Goal: Information Seeking & Learning: Learn about a topic

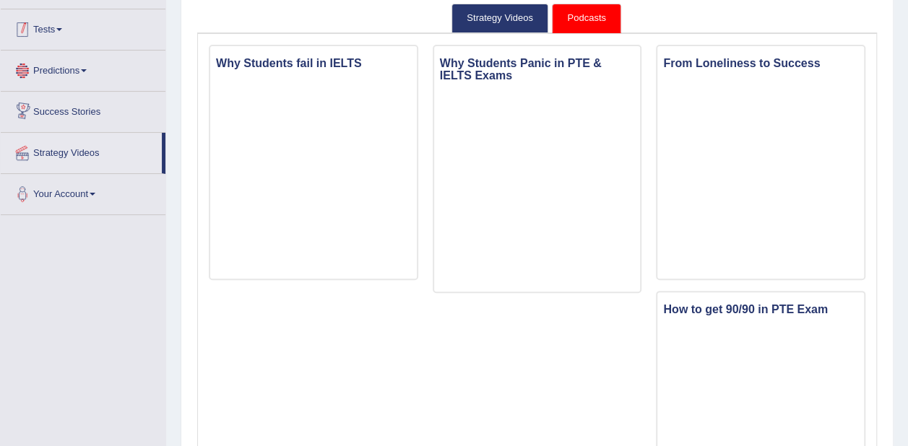
click at [61, 33] on link "Tests" at bounding box center [83, 27] width 165 height 36
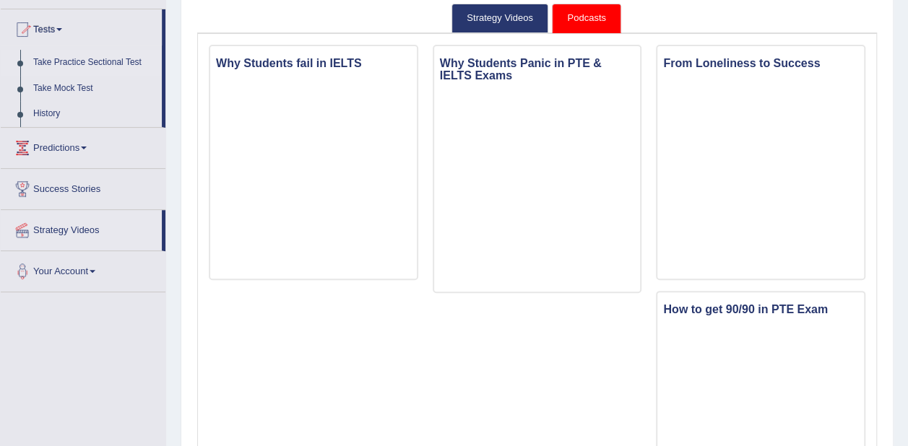
click at [98, 62] on link "Take Practice Sectional Test" at bounding box center [94, 63] width 135 height 26
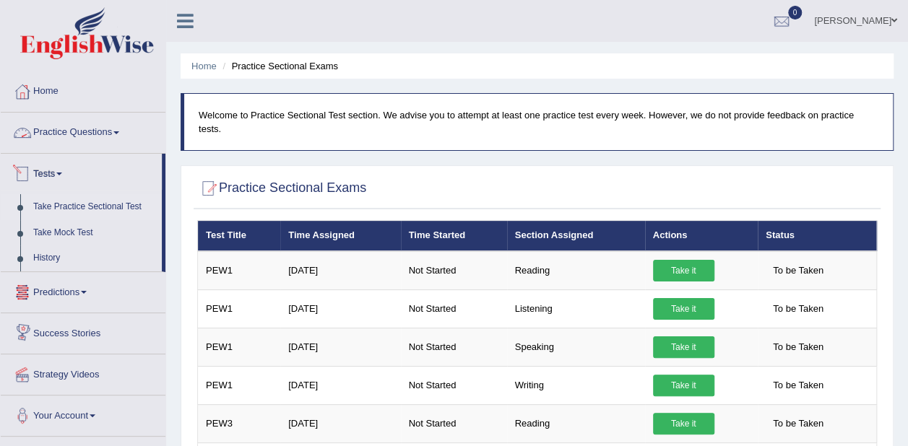
click at [89, 132] on link "Practice Questions" at bounding box center [83, 131] width 165 height 36
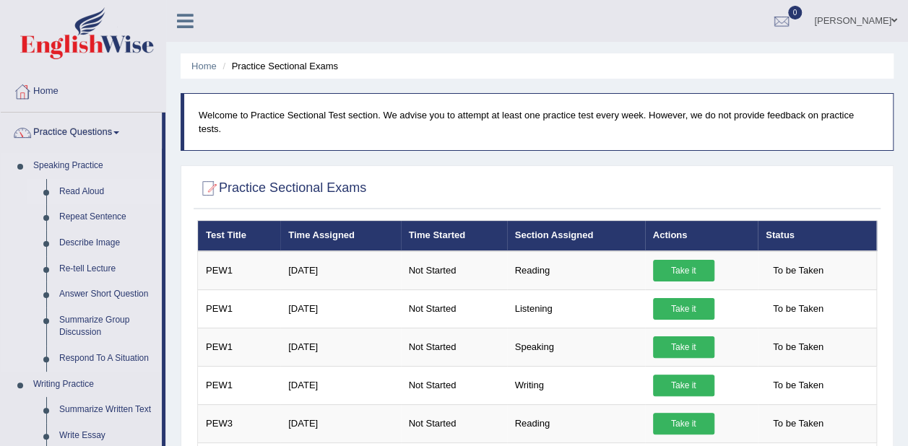
click at [86, 191] on link "Read Aloud" at bounding box center [107, 192] width 109 height 26
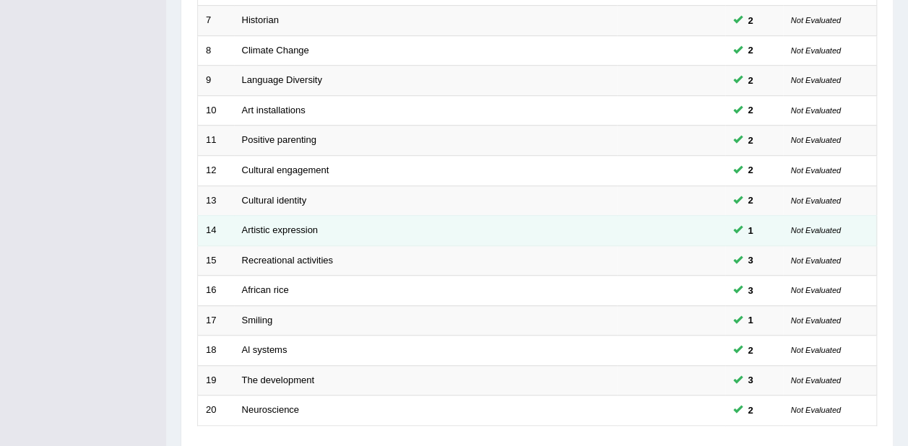
scroll to position [503, 0]
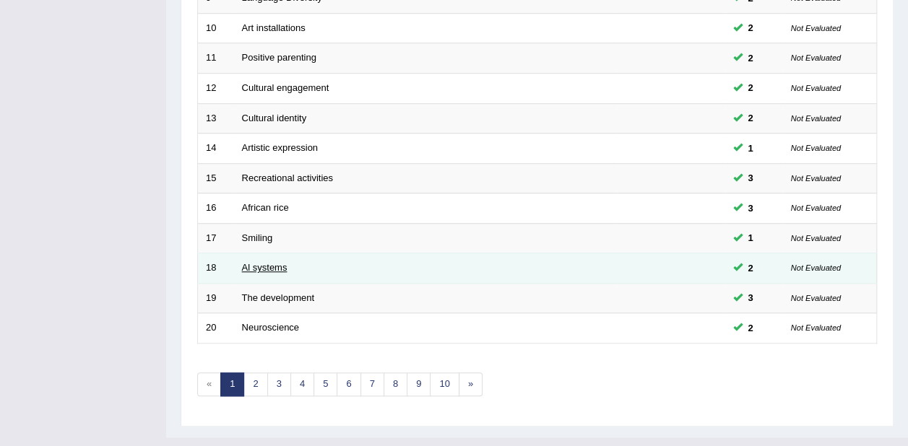
click at [264, 262] on link "Al systems" at bounding box center [264, 267] width 45 height 11
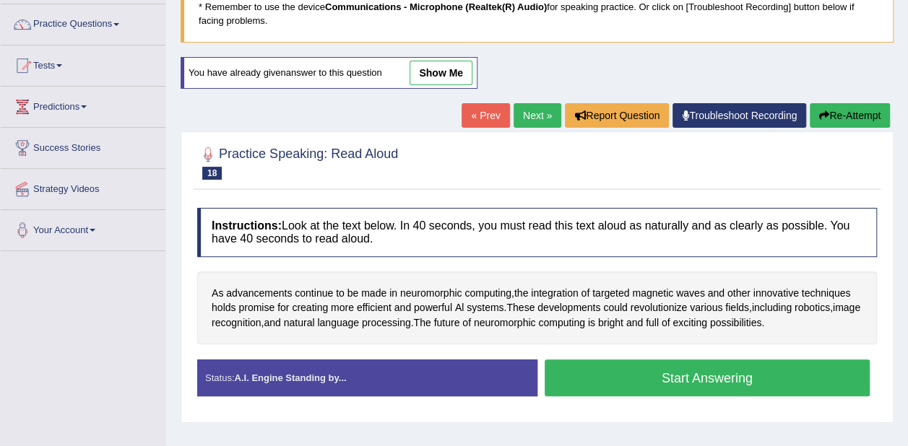
scroll to position [217, 0]
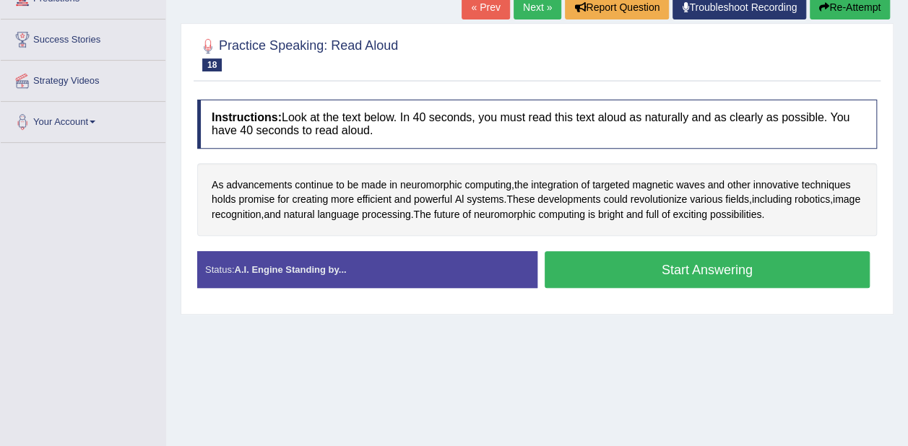
click at [631, 266] on button "Start Answering" at bounding box center [708, 269] width 326 height 37
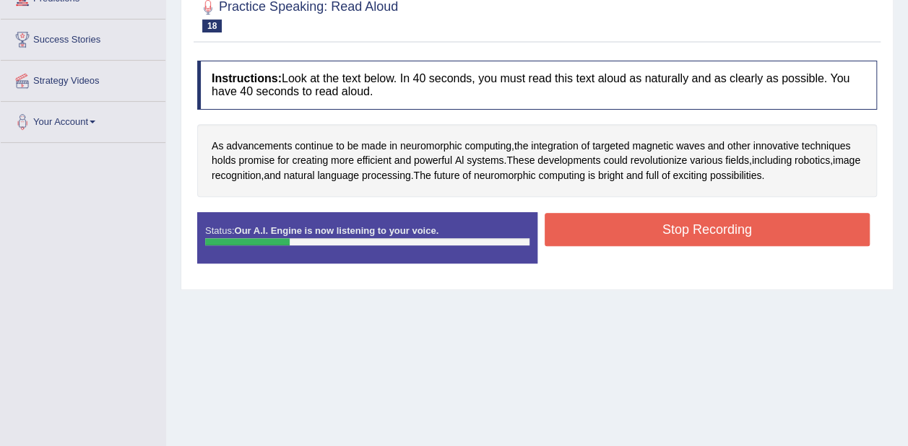
scroll to position [289, 0]
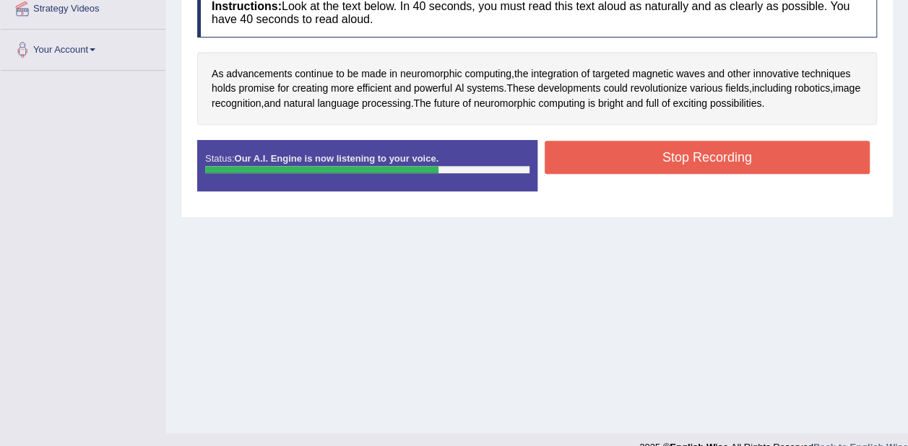
click at [640, 162] on button "Stop Recording" at bounding box center [708, 157] width 326 height 33
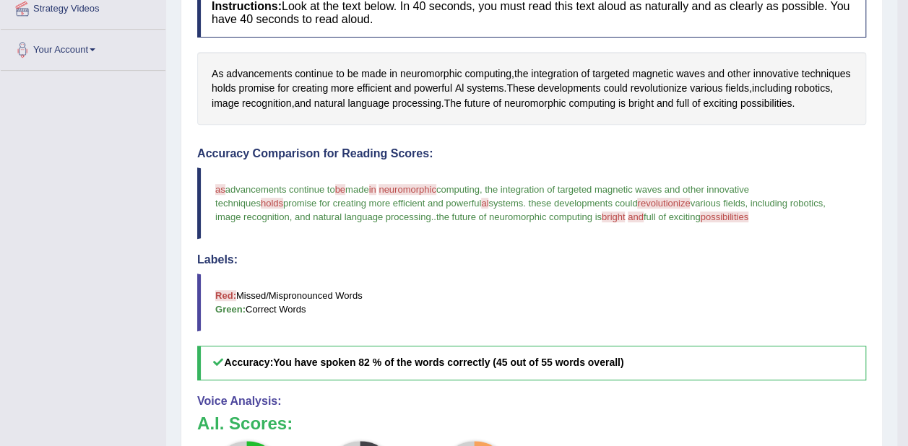
click at [581, 309] on blockquote "Red: Missed/Mispronounced Words Green: Correct Words" at bounding box center [531, 303] width 669 height 58
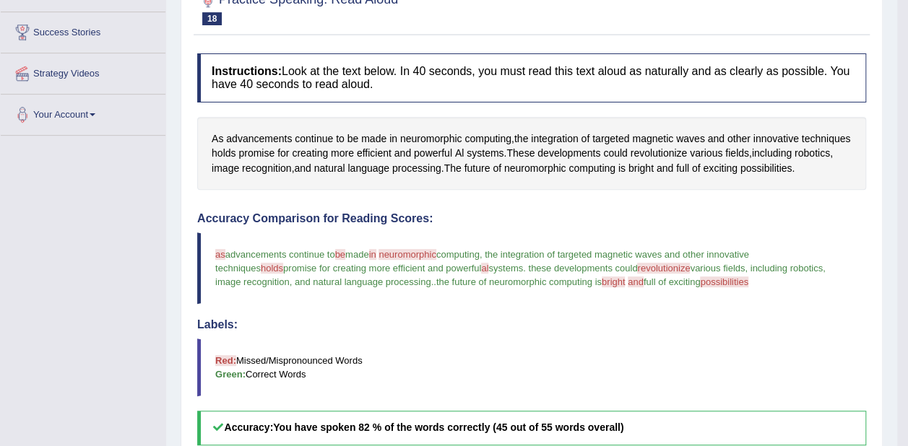
scroll to position [72, 0]
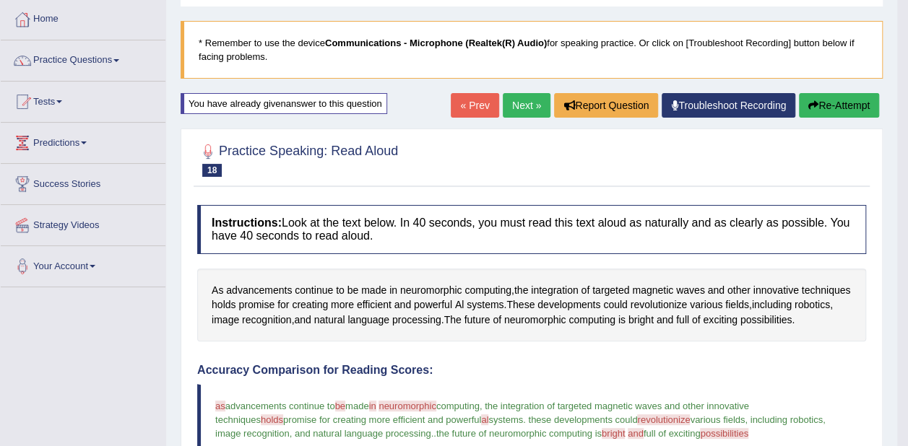
click at [823, 106] on button "Re-Attempt" at bounding box center [839, 105] width 80 height 25
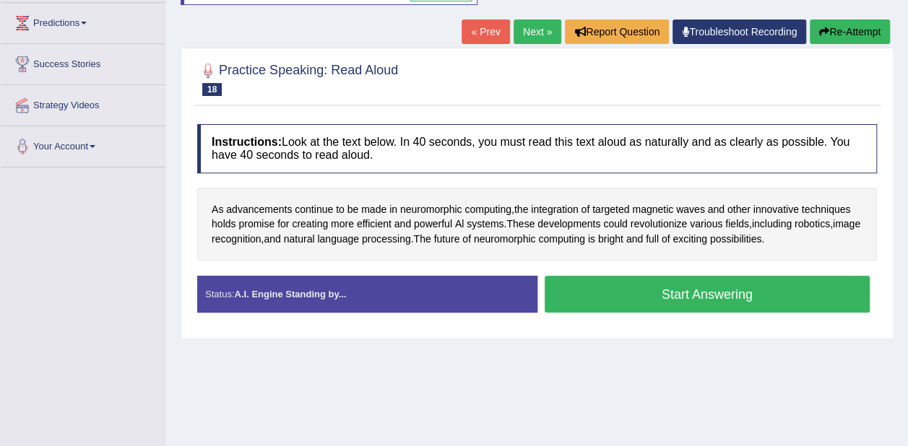
scroll to position [289, 0]
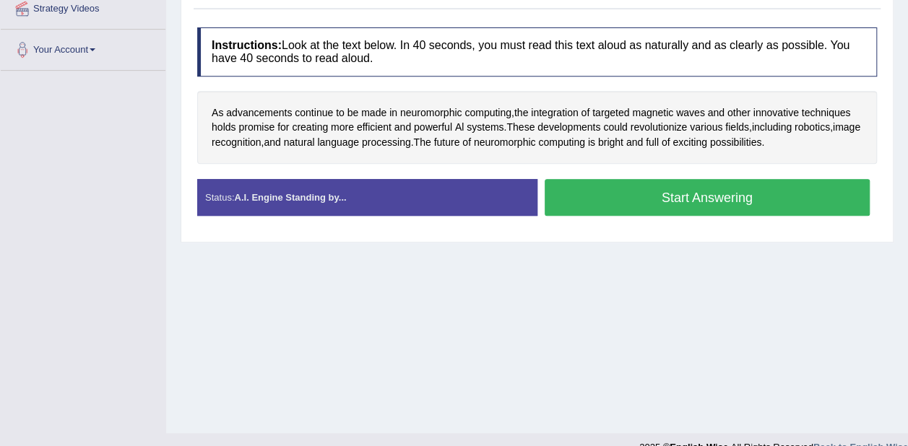
click at [686, 194] on button "Start Answering" at bounding box center [708, 197] width 326 height 37
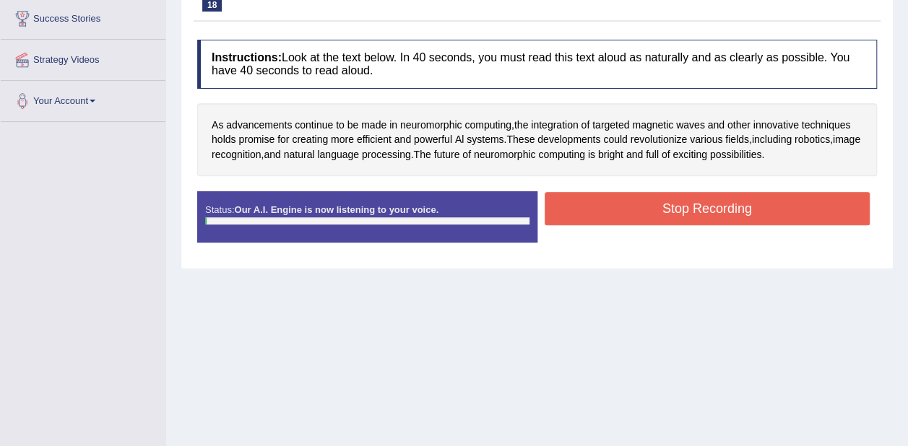
scroll to position [168, 0]
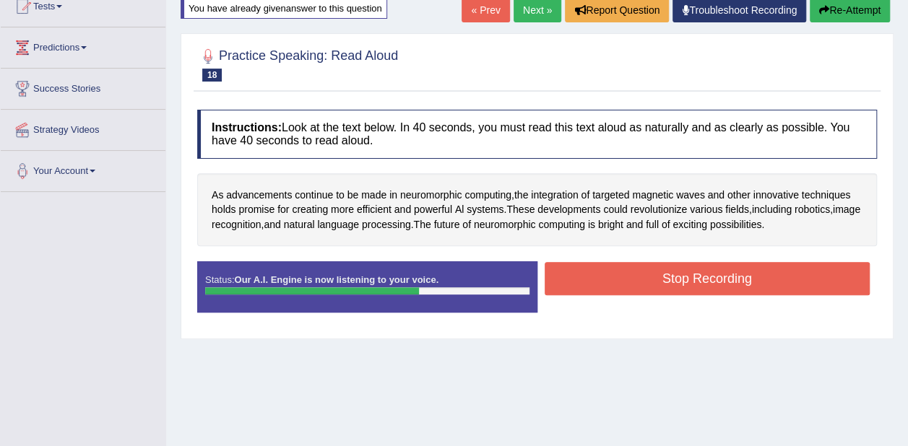
click at [691, 279] on button "Stop Recording" at bounding box center [708, 278] width 326 height 33
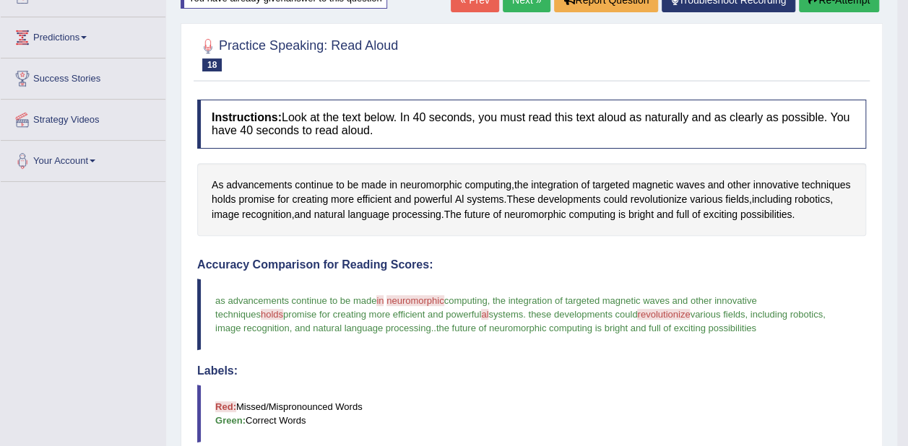
scroll to position [23, 0]
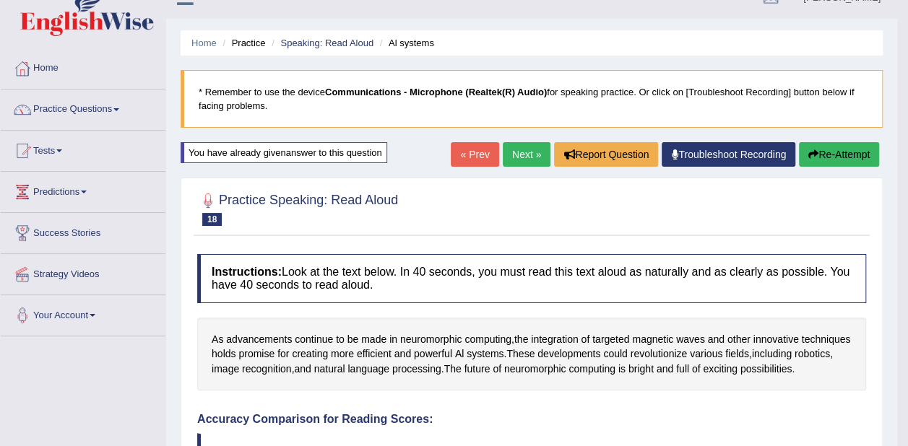
click at [830, 159] on button "Re-Attempt" at bounding box center [839, 154] width 80 height 25
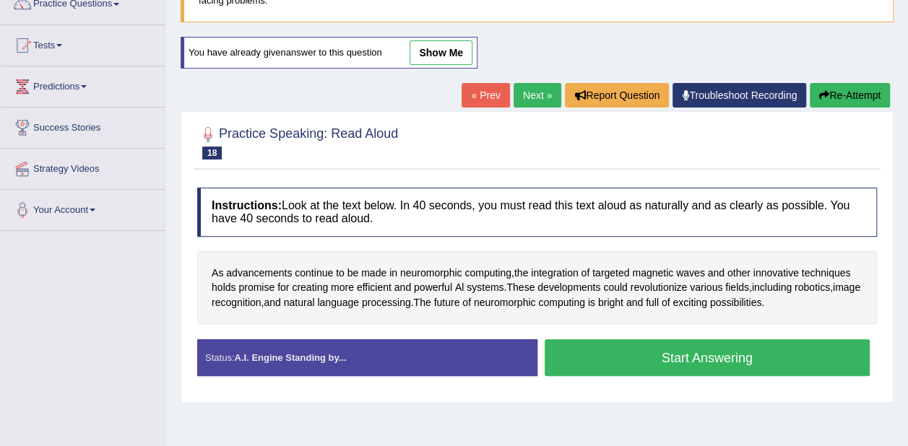
scroll to position [240, 0]
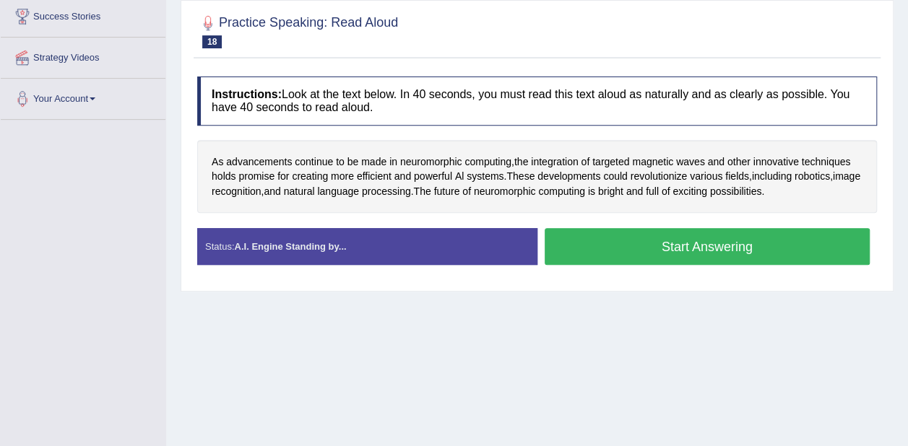
click at [733, 242] on button "Start Answering" at bounding box center [708, 246] width 326 height 37
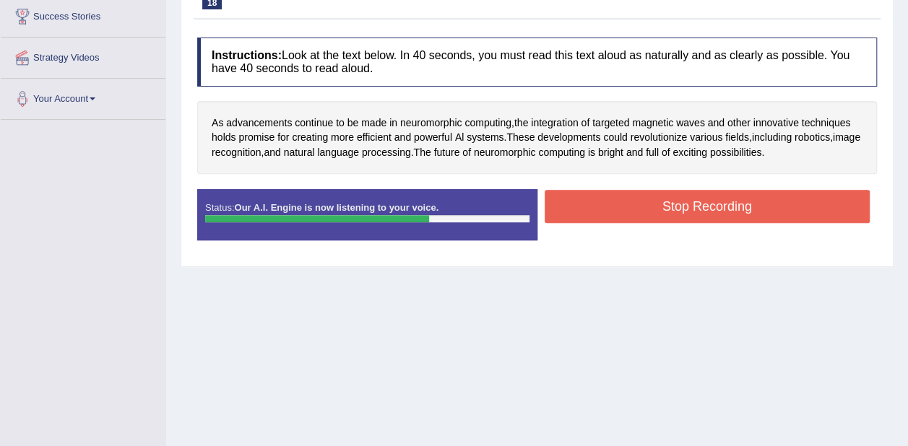
click at [744, 209] on button "Stop Recording" at bounding box center [708, 206] width 326 height 33
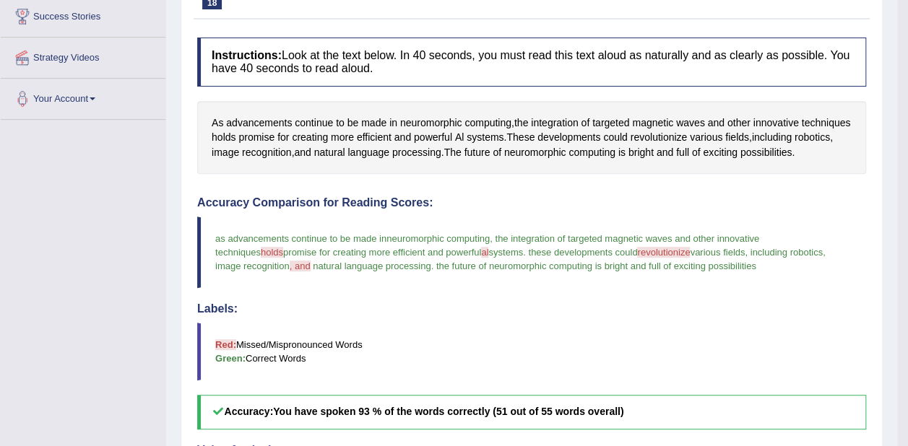
click at [637, 255] on span "revolutionize" at bounding box center [663, 252] width 53 height 11
click at [637, 247] on span "revolutionize" at bounding box center [663, 252] width 53 height 11
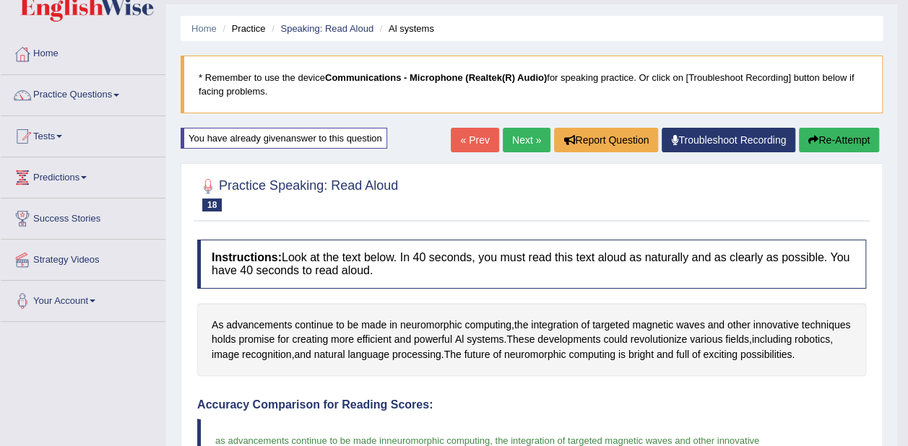
scroll to position [0, 0]
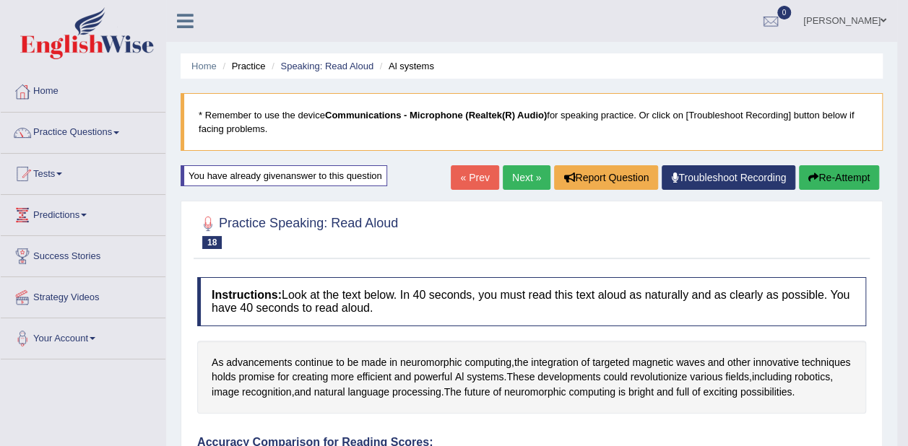
click at [830, 171] on button "Re-Attempt" at bounding box center [839, 177] width 80 height 25
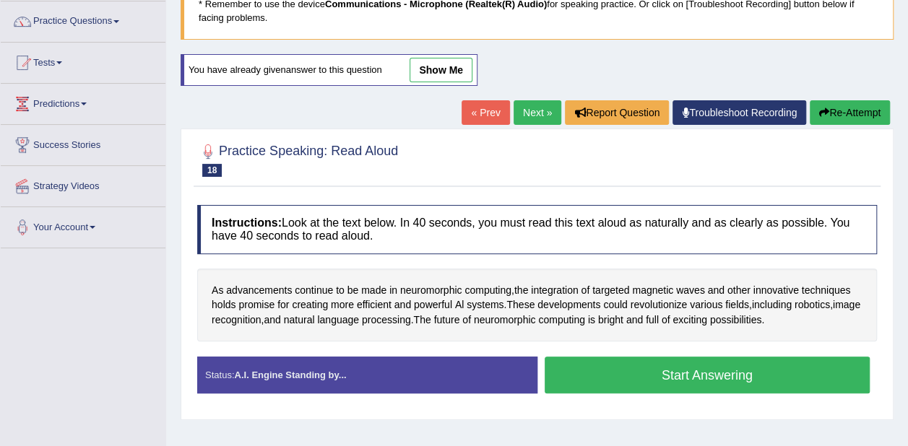
scroll to position [217, 0]
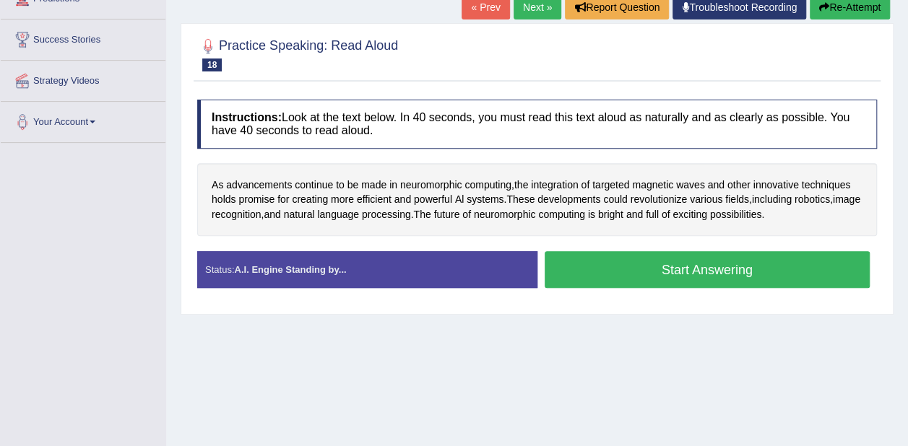
click at [745, 274] on button "Start Answering" at bounding box center [708, 269] width 326 height 37
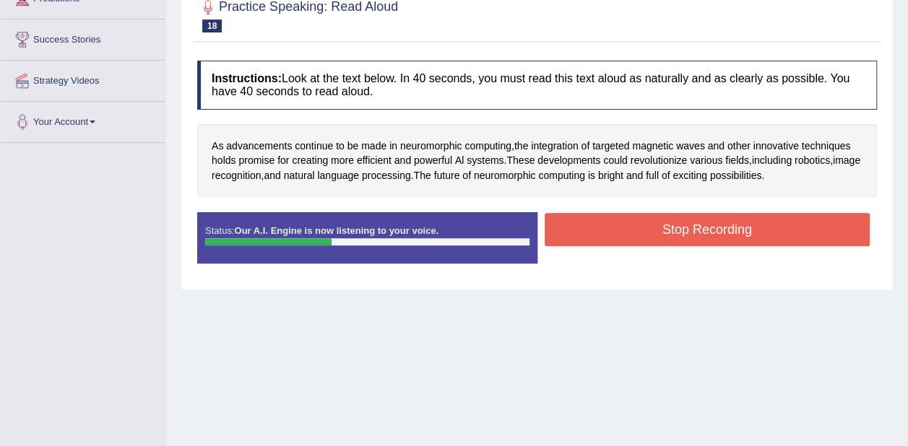
click at [740, 280] on div "Practice Speaking: Read Aloud 18 Al systems Instructions: Look at the text belo…" at bounding box center [537, 136] width 713 height 305
click at [770, 225] on button "Stop Recording" at bounding box center [708, 229] width 326 height 33
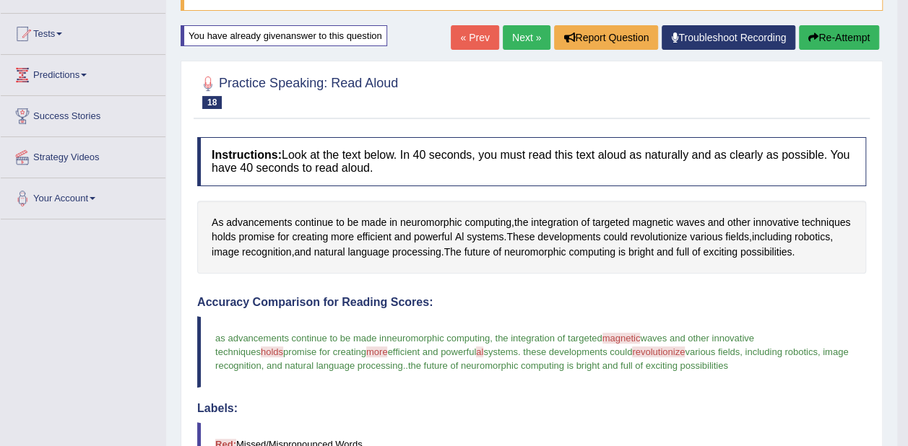
scroll to position [72, 0]
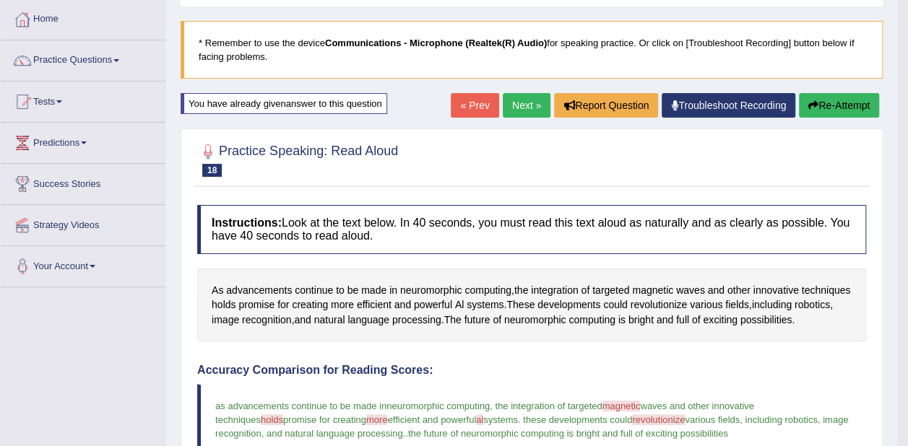
click at [857, 105] on button "Re-Attempt" at bounding box center [839, 105] width 80 height 25
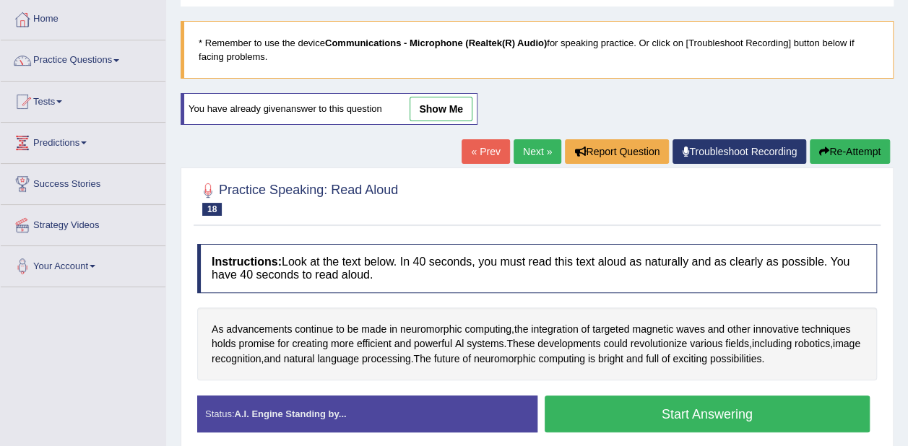
click at [704, 414] on button "Start Answering" at bounding box center [708, 414] width 326 height 37
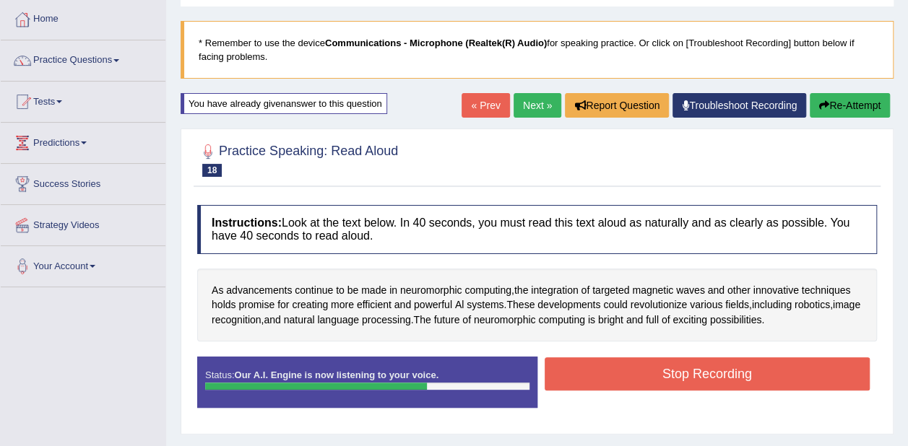
click at [790, 373] on button "Stop Recording" at bounding box center [708, 373] width 326 height 33
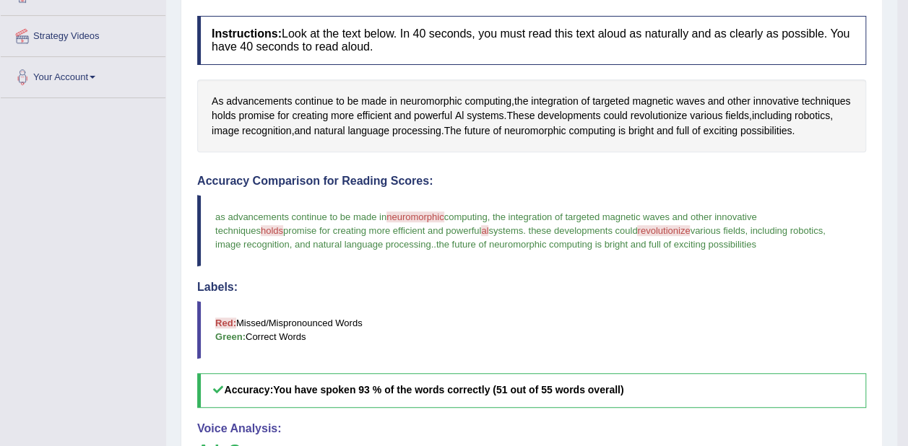
scroll to position [124, 0]
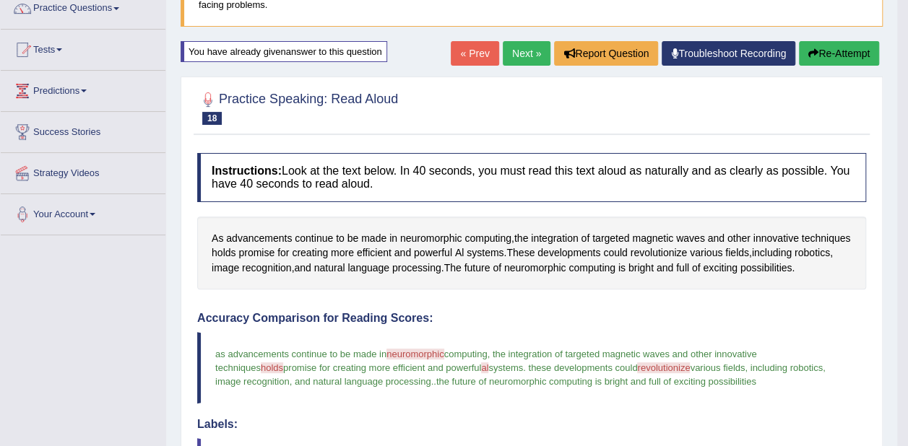
click at [829, 56] on button "Re-Attempt" at bounding box center [839, 53] width 80 height 25
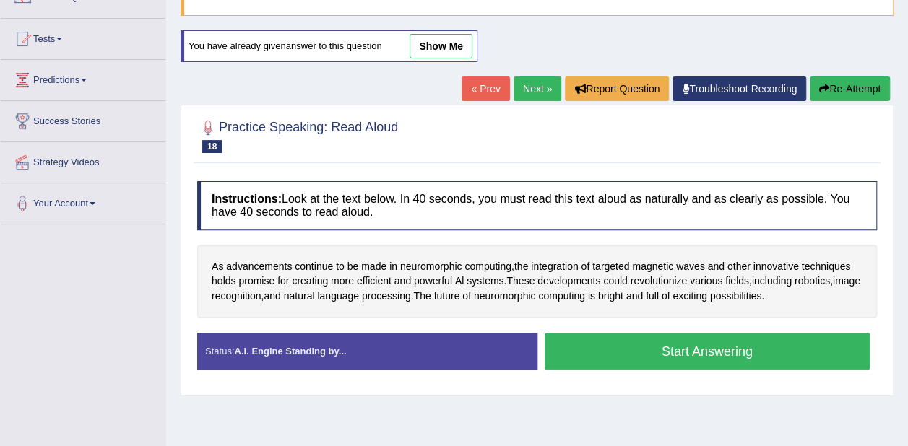
scroll to position [124, 0]
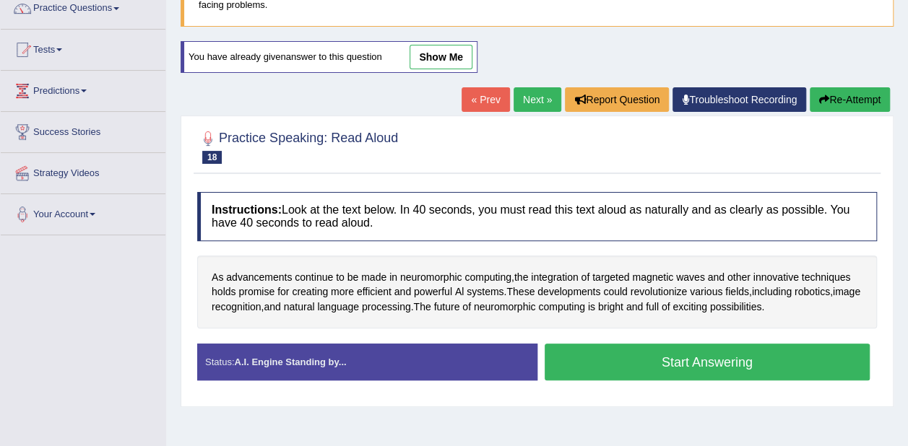
click at [702, 344] on button "Start Answering" at bounding box center [708, 362] width 326 height 37
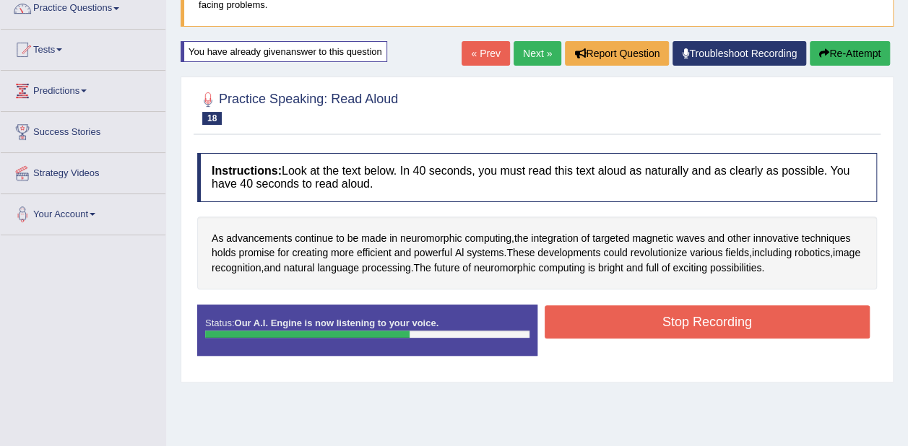
click at [674, 323] on button "Stop Recording" at bounding box center [708, 321] width 326 height 33
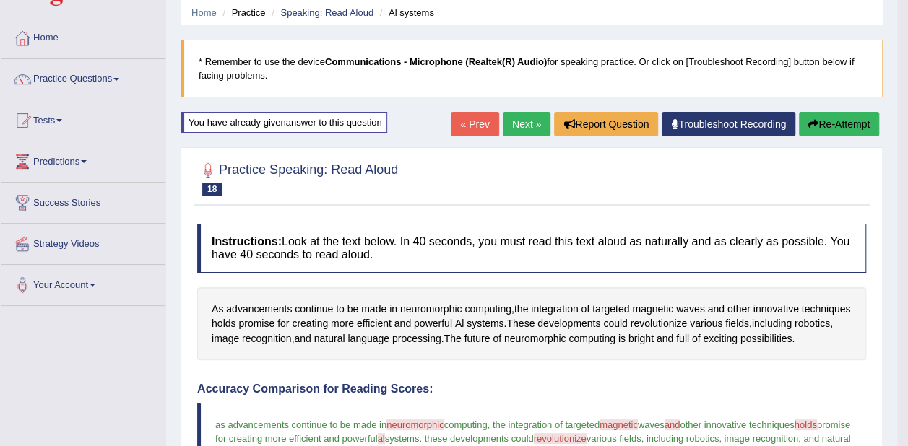
scroll to position [52, 0]
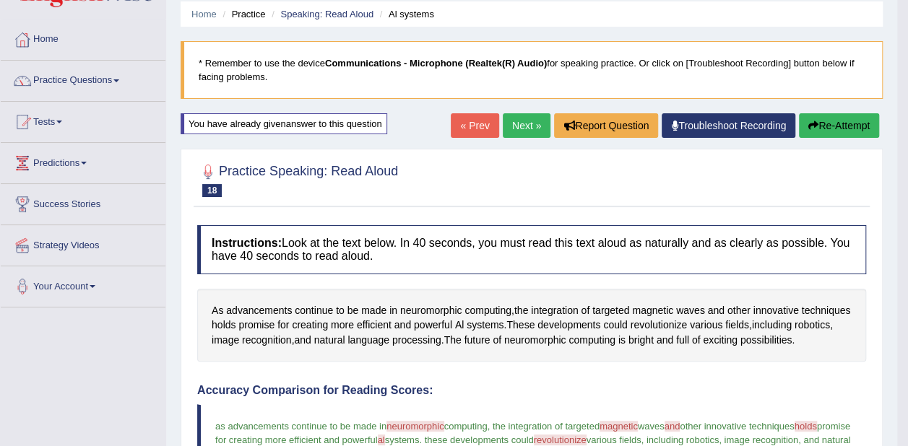
click at [846, 123] on button "Re-Attempt" at bounding box center [839, 125] width 80 height 25
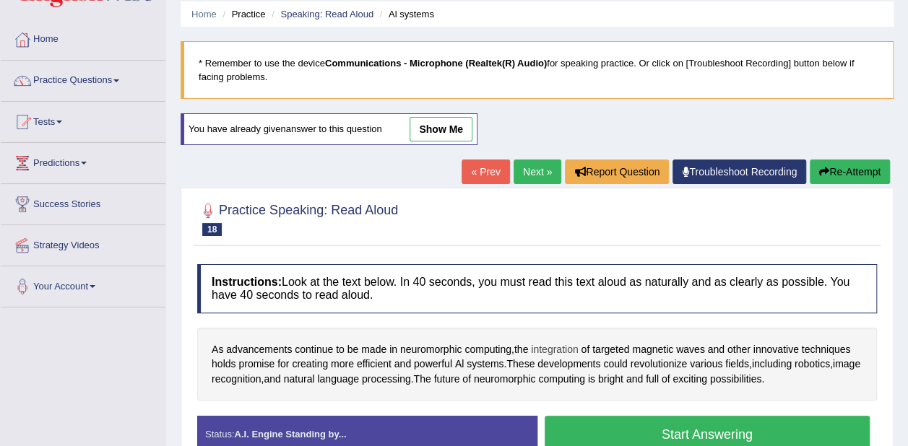
click at [568, 344] on span "integration" at bounding box center [554, 349] width 47 height 15
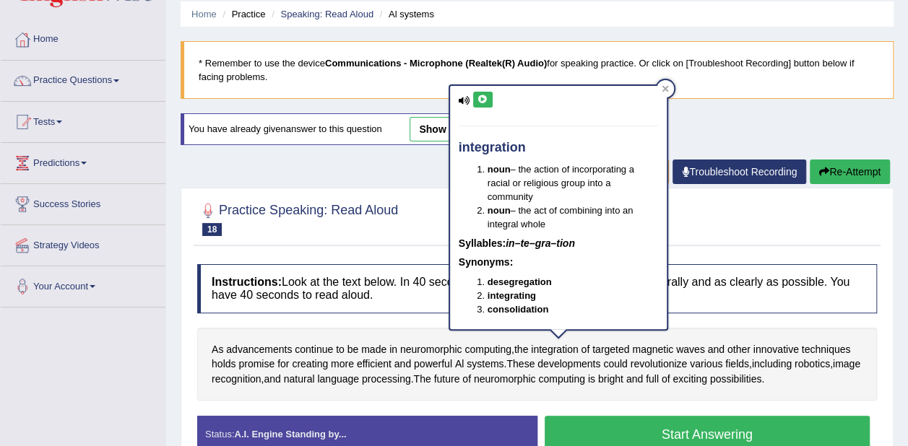
click at [469, 97] on icon at bounding box center [465, 100] width 12 height 9
click at [480, 95] on icon at bounding box center [482, 99] width 11 height 9
click at [666, 88] on icon at bounding box center [664, 89] width 6 height 6
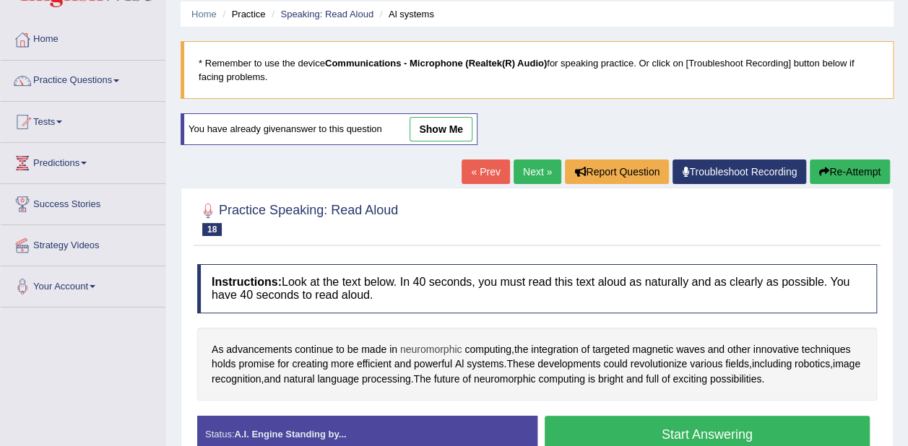
click at [448, 347] on span "neuromorphic" at bounding box center [431, 349] width 62 height 15
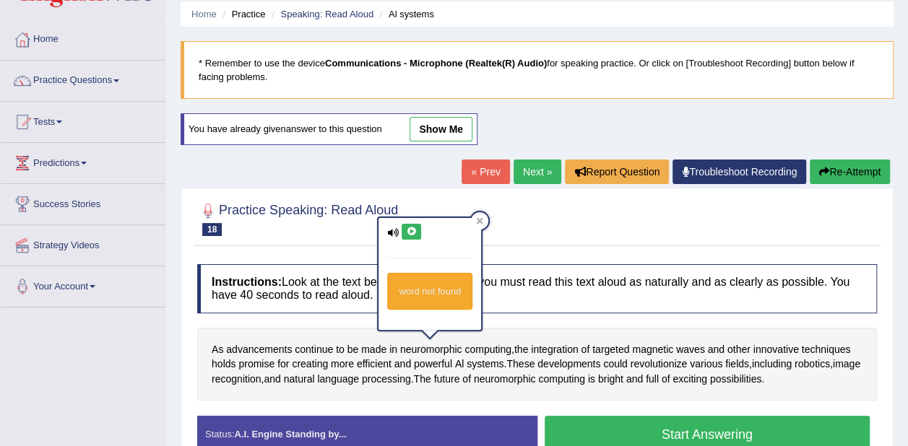
click at [409, 230] on icon at bounding box center [411, 231] width 11 height 9
click at [485, 222] on div at bounding box center [479, 220] width 17 height 17
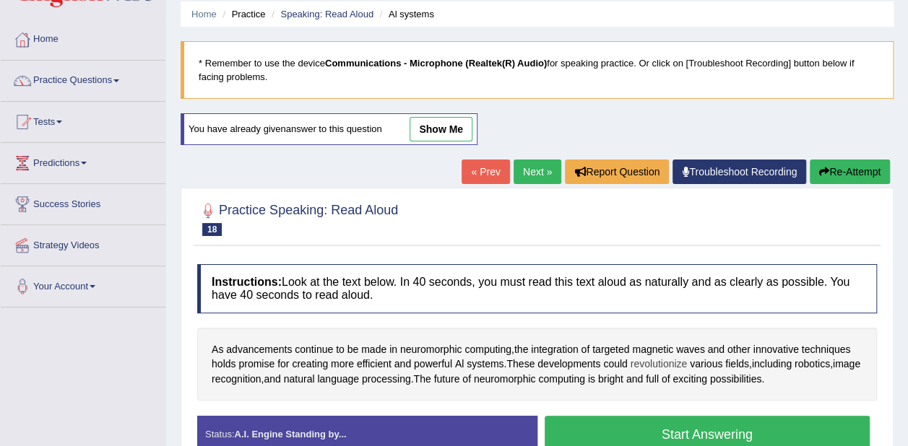
click at [646, 365] on span "revolutionize" at bounding box center [658, 364] width 57 height 15
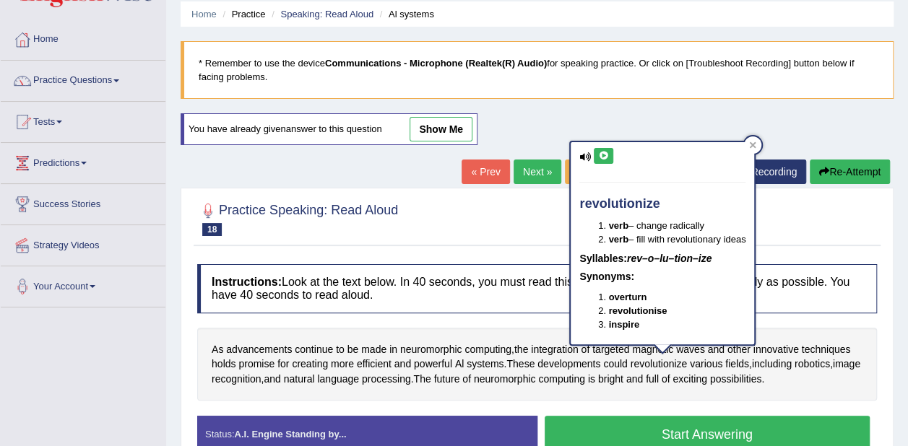
click at [605, 154] on icon at bounding box center [603, 156] width 11 height 9
click at [754, 147] on icon at bounding box center [753, 145] width 6 height 6
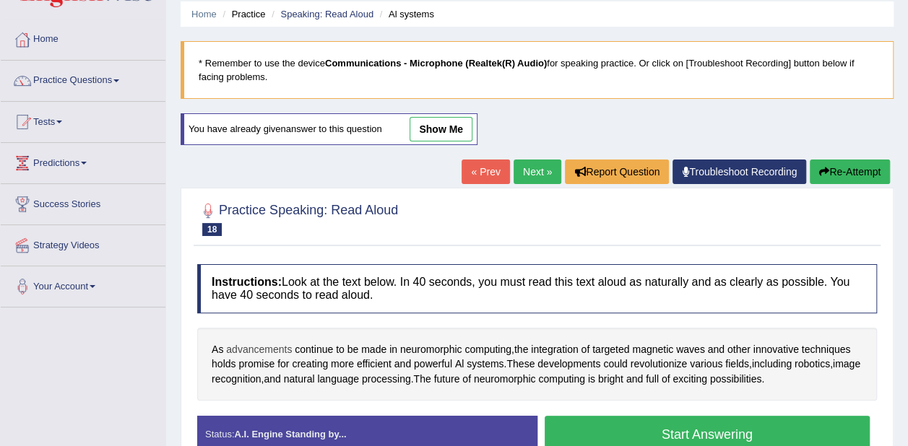
click at [274, 345] on span "advancements" at bounding box center [259, 349] width 66 height 15
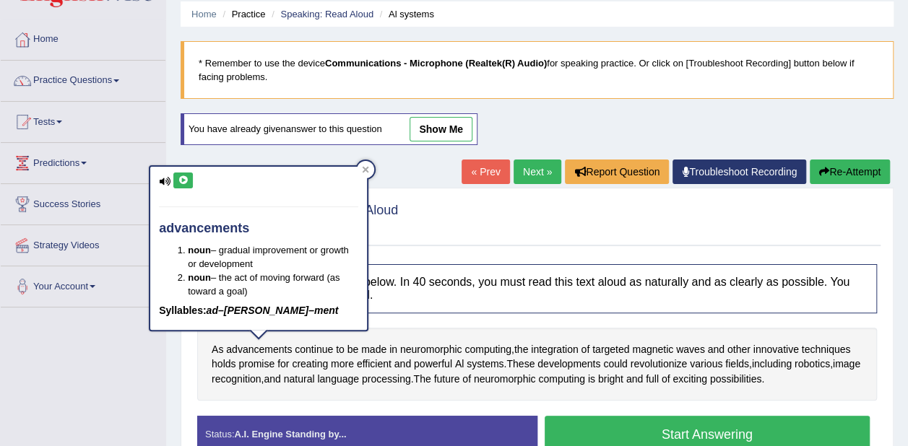
click at [176, 183] on button at bounding box center [182, 181] width 19 height 16
click at [368, 172] on icon at bounding box center [366, 169] width 6 height 6
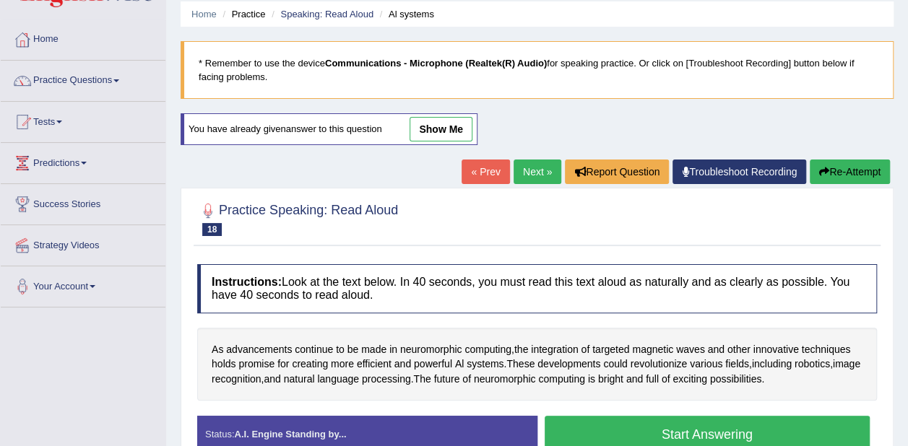
click at [622, 424] on button "Start Answering" at bounding box center [708, 434] width 326 height 37
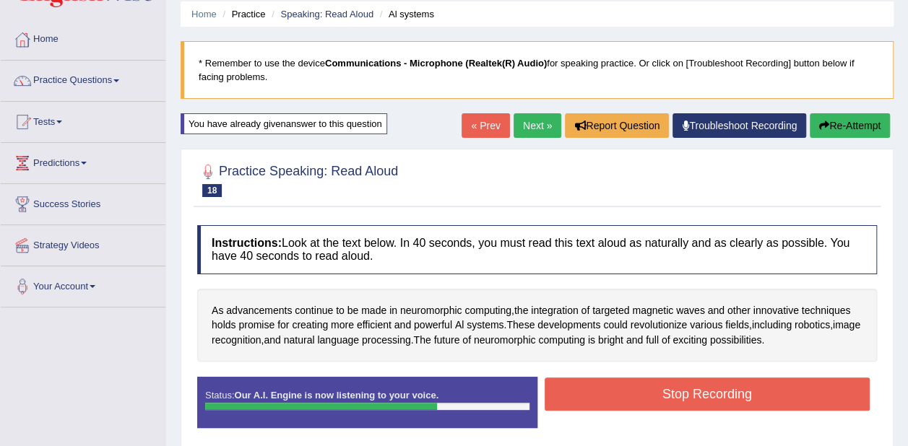
click at [685, 399] on button "Stop Recording" at bounding box center [708, 394] width 326 height 33
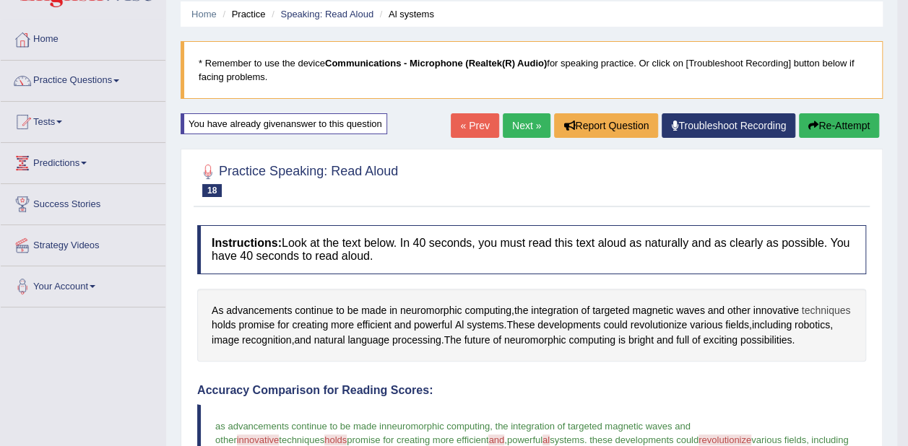
click at [802, 318] on span "techniques" at bounding box center [826, 310] width 49 height 15
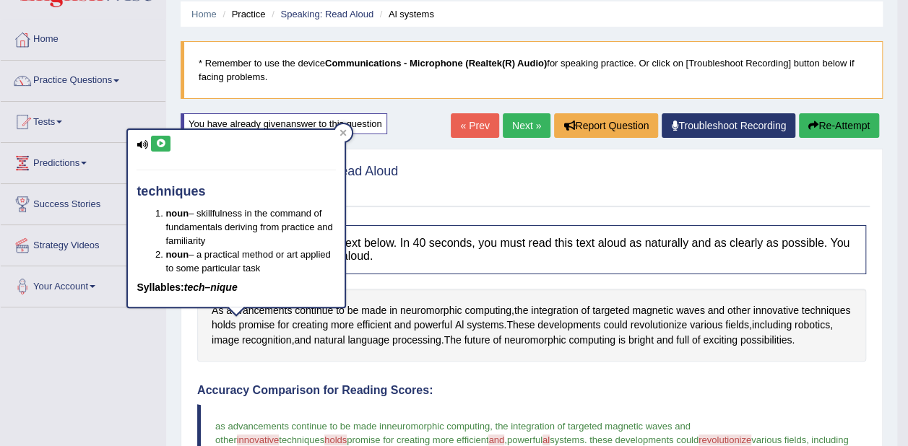
click at [165, 142] on button at bounding box center [160, 144] width 19 height 16
click at [339, 131] on icon at bounding box center [342, 132] width 7 height 7
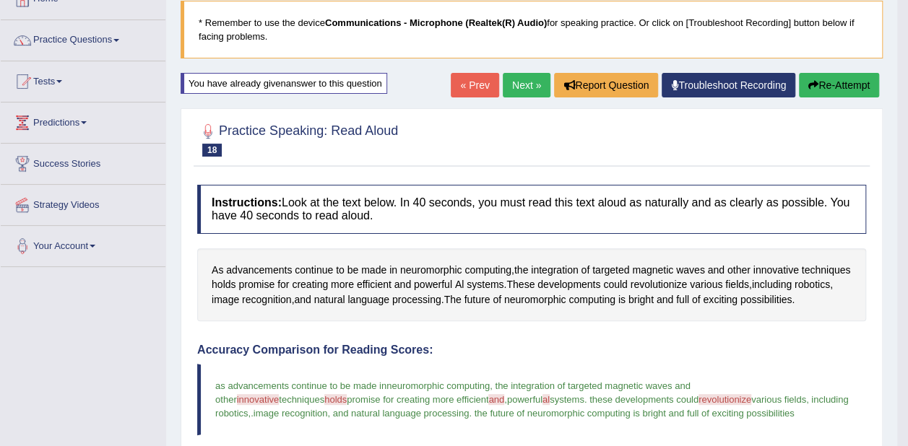
scroll to position [124, 0]
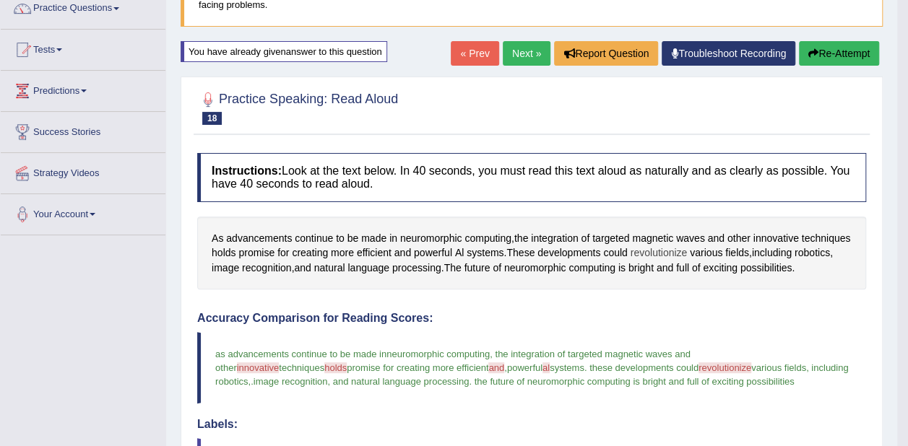
click at [687, 255] on span "revolutionize" at bounding box center [658, 253] width 57 height 15
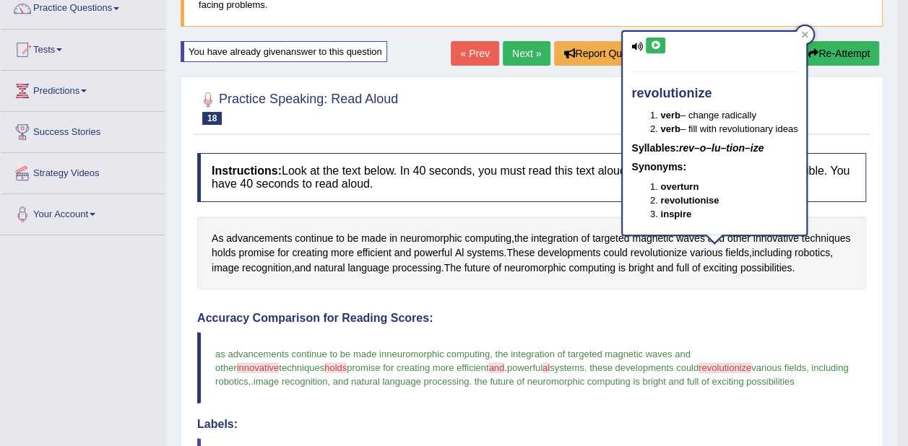
click at [653, 46] on icon at bounding box center [655, 45] width 11 height 9
click at [808, 33] on icon at bounding box center [804, 34] width 7 height 7
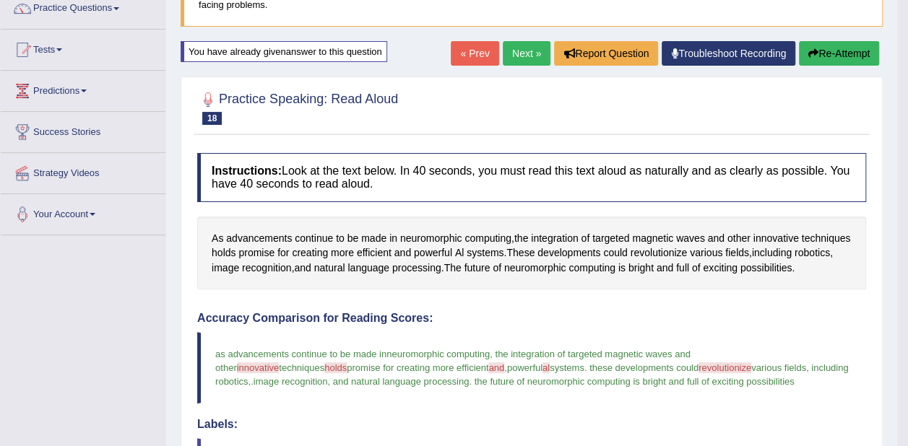
click at [811, 56] on icon "button" at bounding box center [813, 53] width 10 height 10
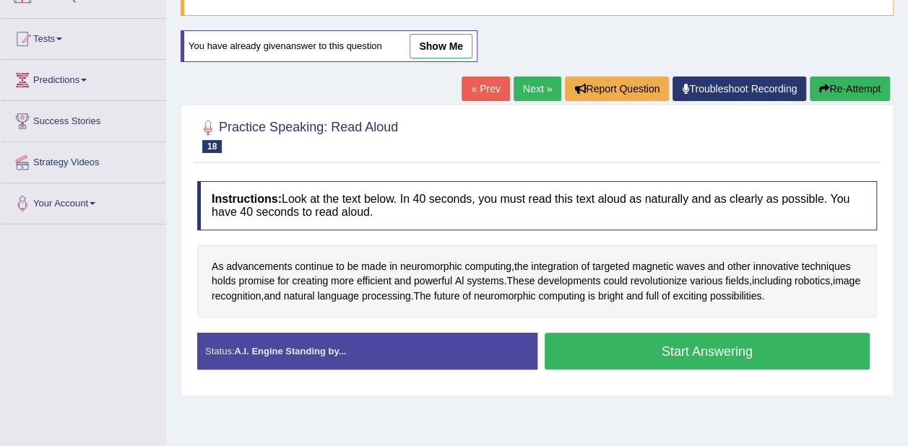
scroll to position [124, 0]
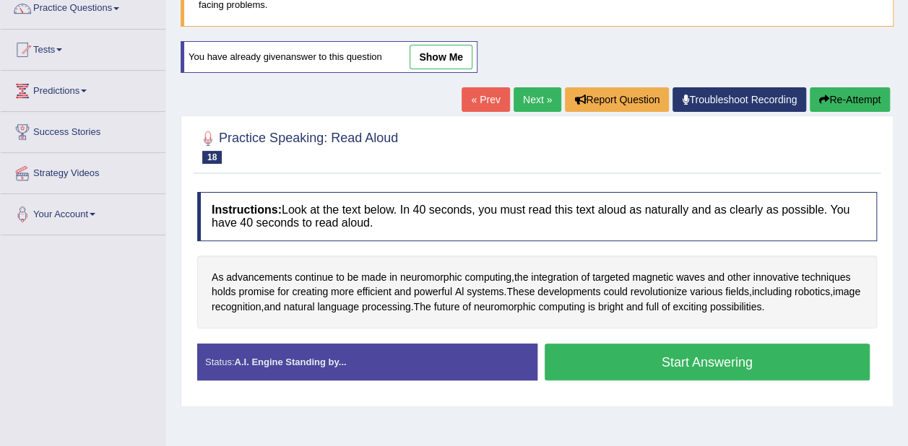
click at [593, 345] on button "Start Answering" at bounding box center [708, 362] width 326 height 37
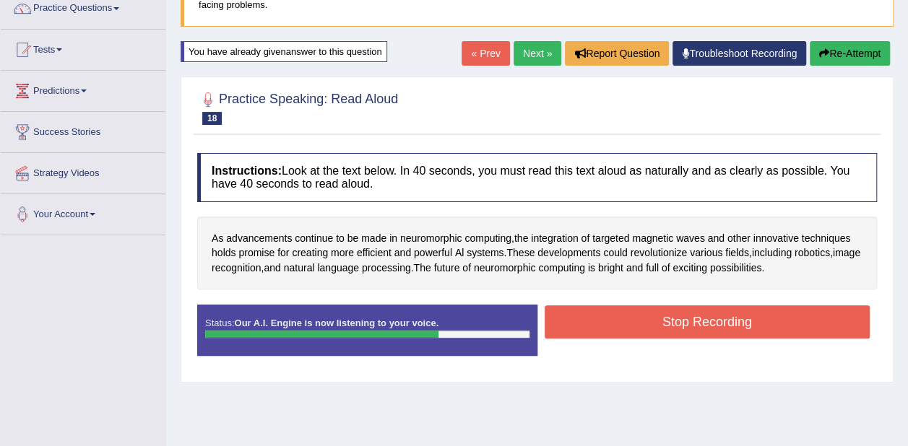
click at [638, 317] on button "Stop Recording" at bounding box center [708, 321] width 326 height 33
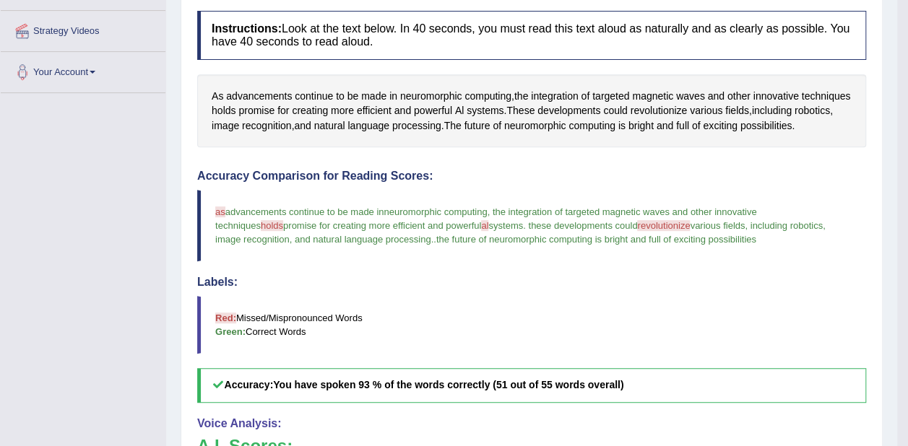
scroll to position [413, 0]
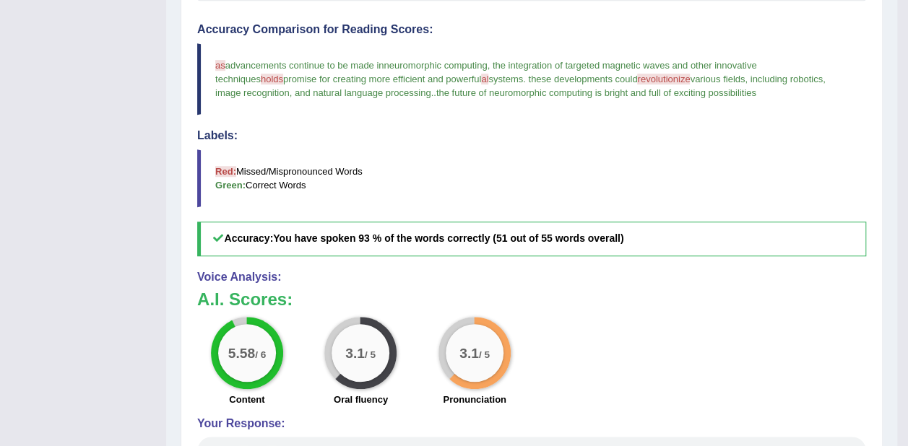
click at [830, 55] on blockquote "as ask advancements continue to be made in a neuromorphic computing, the integr…" at bounding box center [531, 78] width 669 height 71
click at [283, 74] on span "holds" at bounding box center [272, 79] width 22 height 11
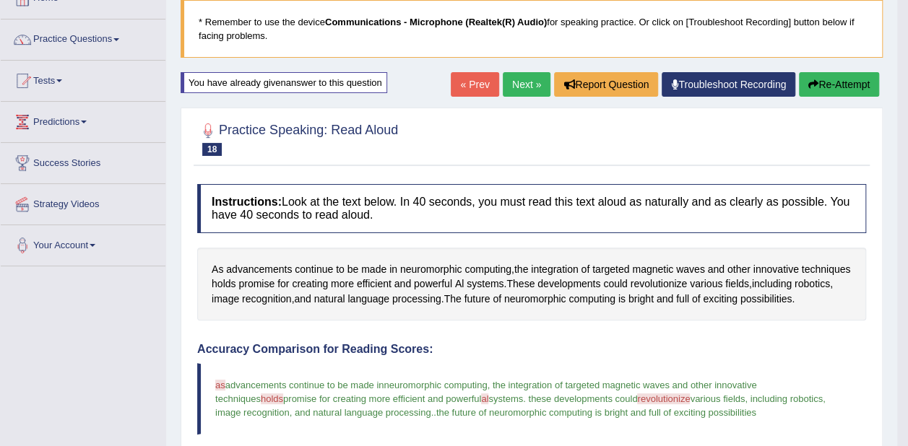
scroll to position [0, 0]
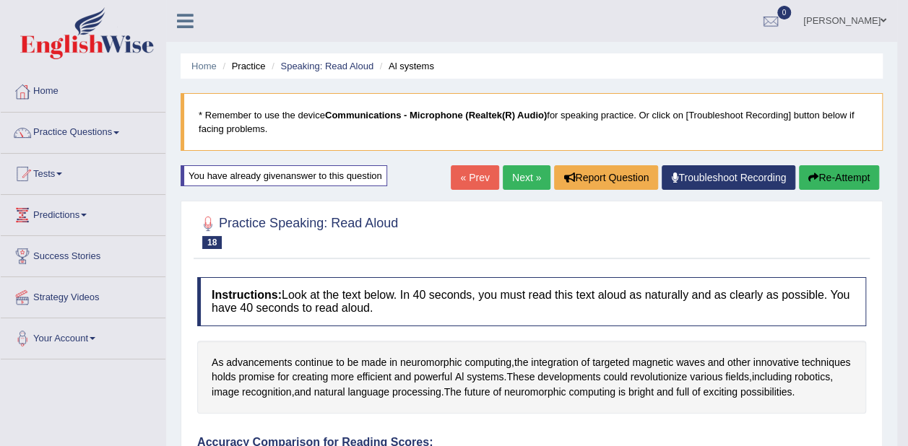
click at [820, 172] on button "Re-Attempt" at bounding box center [839, 177] width 80 height 25
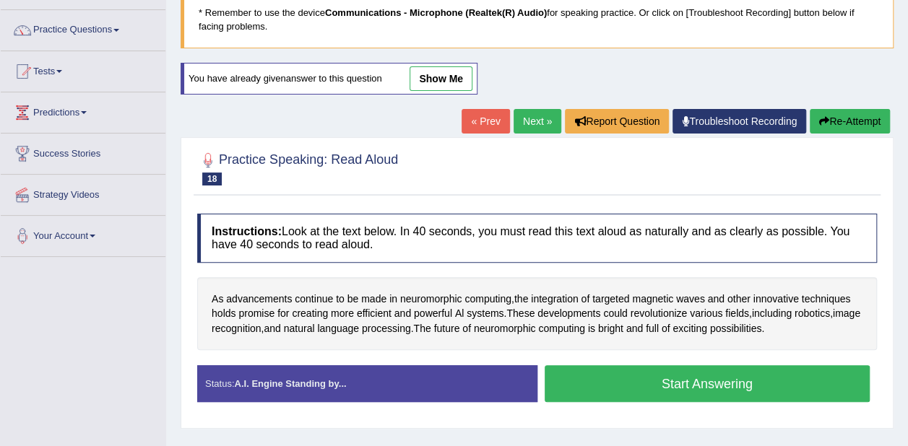
scroll to position [217, 0]
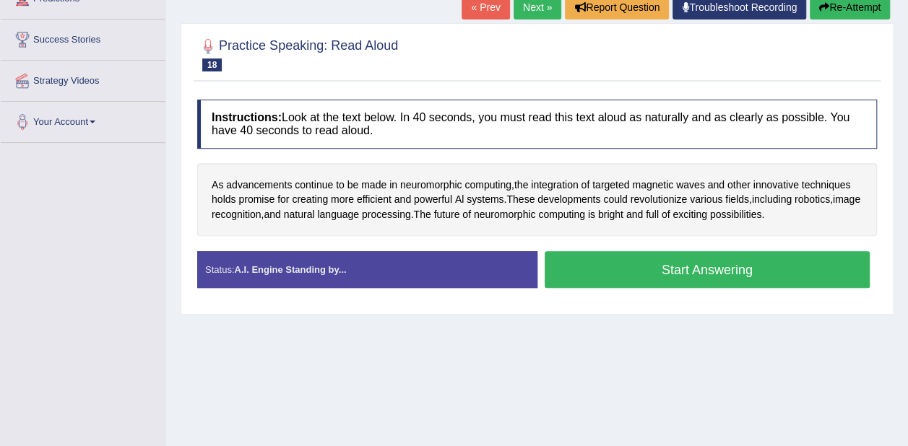
click at [784, 266] on button "Start Answering" at bounding box center [708, 269] width 326 height 37
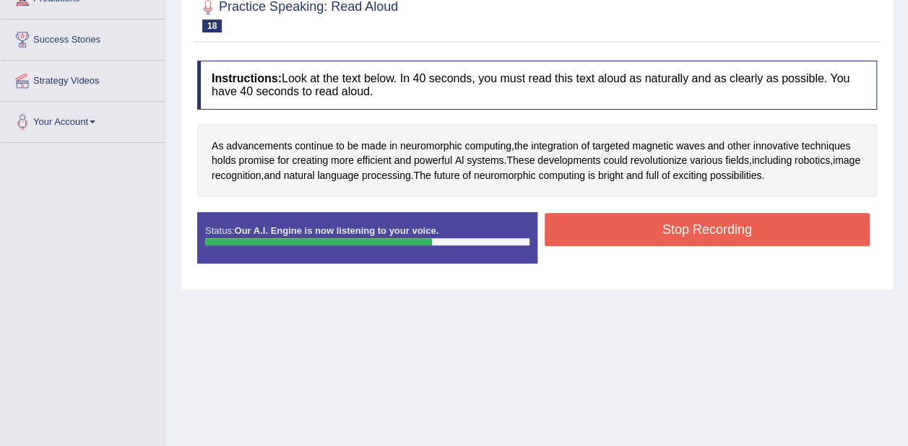
click at [759, 228] on button "Stop Recording" at bounding box center [708, 229] width 326 height 33
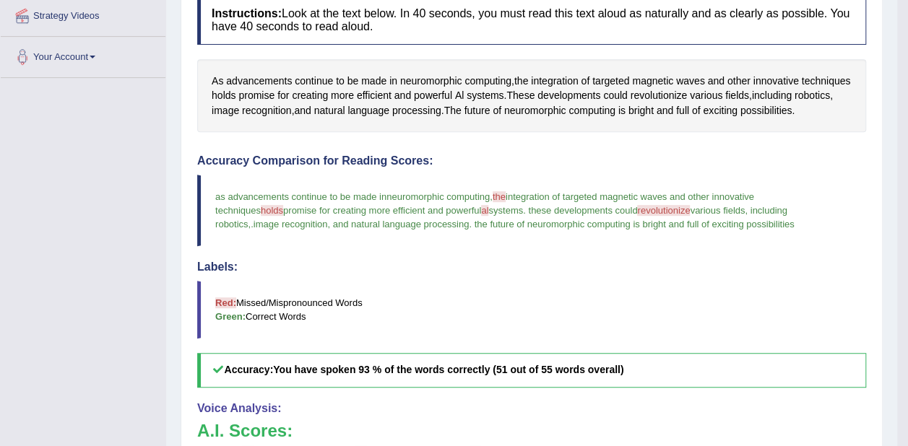
scroll to position [361, 0]
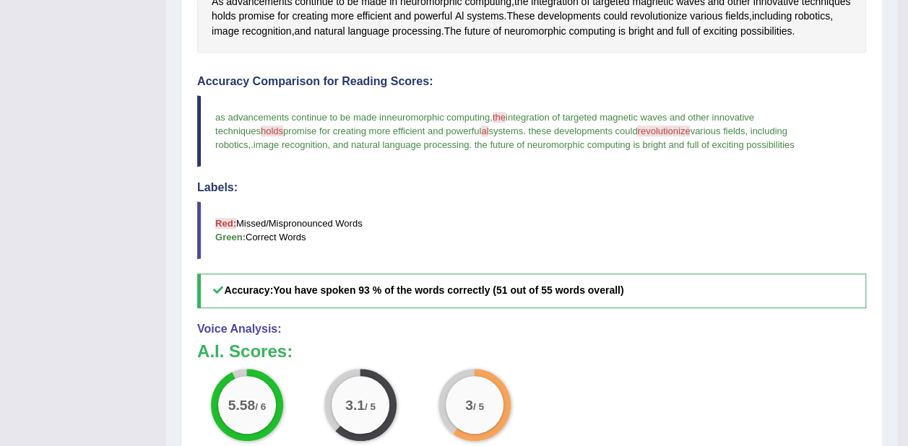
click at [637, 126] on span "revolutionize" at bounding box center [663, 131] width 53 height 11
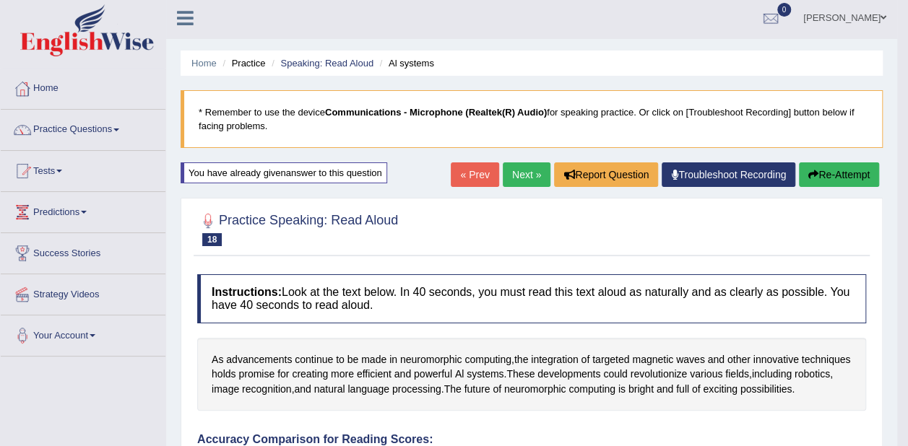
scroll to position [0, 0]
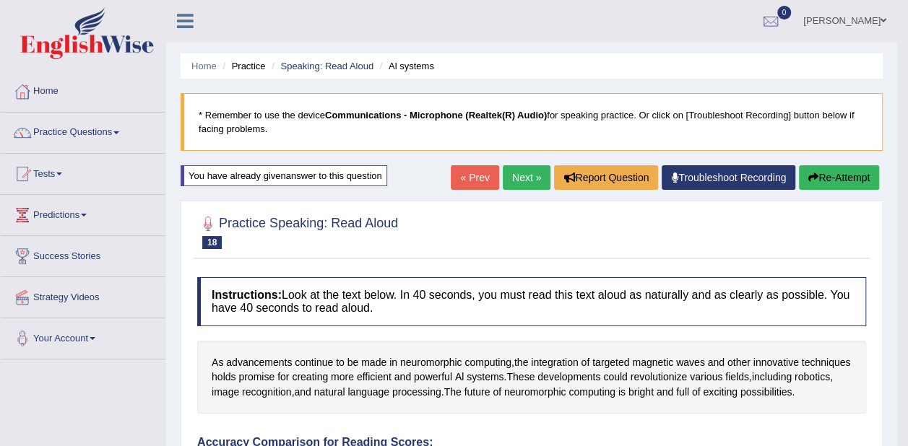
click at [848, 176] on button "Re-Attempt" at bounding box center [839, 177] width 80 height 25
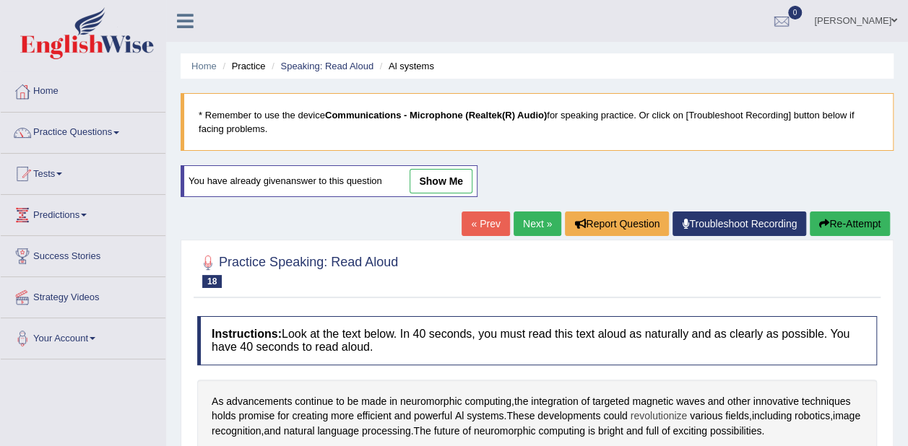
click at [654, 409] on span "revolutionize" at bounding box center [658, 416] width 57 height 15
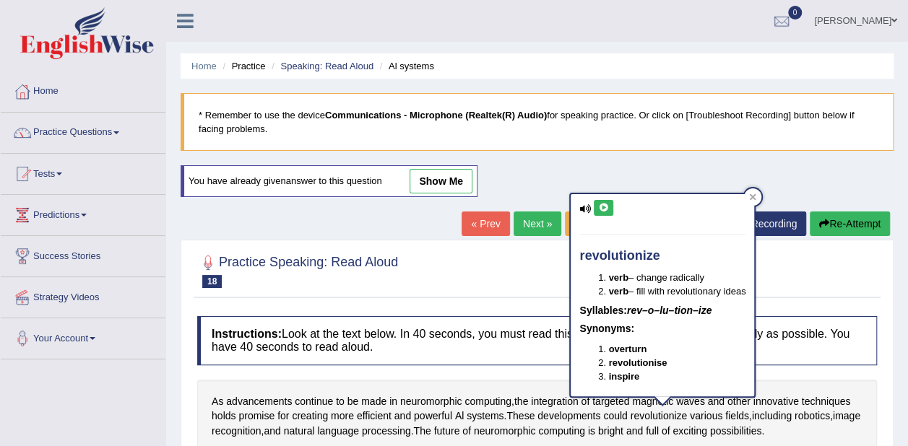
click at [602, 209] on icon at bounding box center [603, 208] width 11 height 9
click at [751, 199] on div at bounding box center [752, 196] width 17 height 17
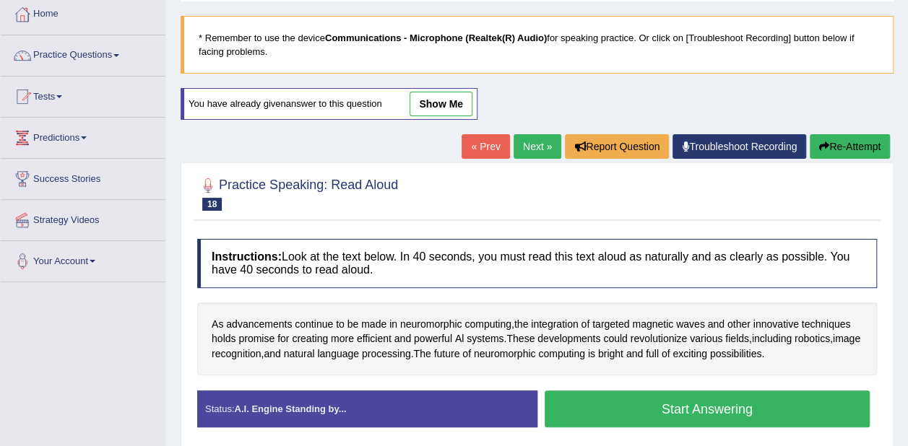
scroll to position [217, 0]
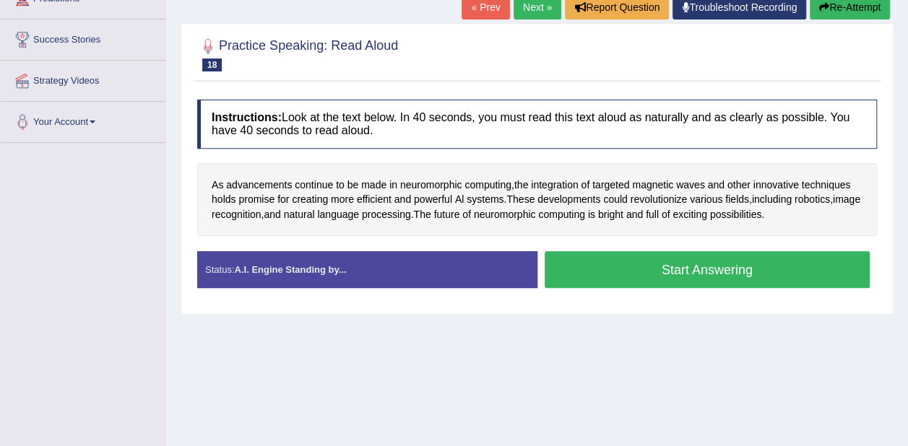
click at [742, 277] on button "Start Answering" at bounding box center [708, 269] width 326 height 37
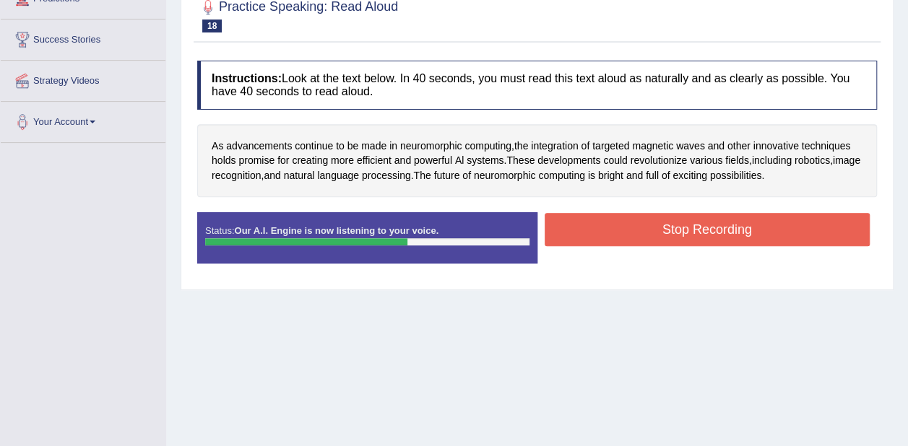
click at [718, 226] on button "Stop Recording" at bounding box center [708, 229] width 326 height 33
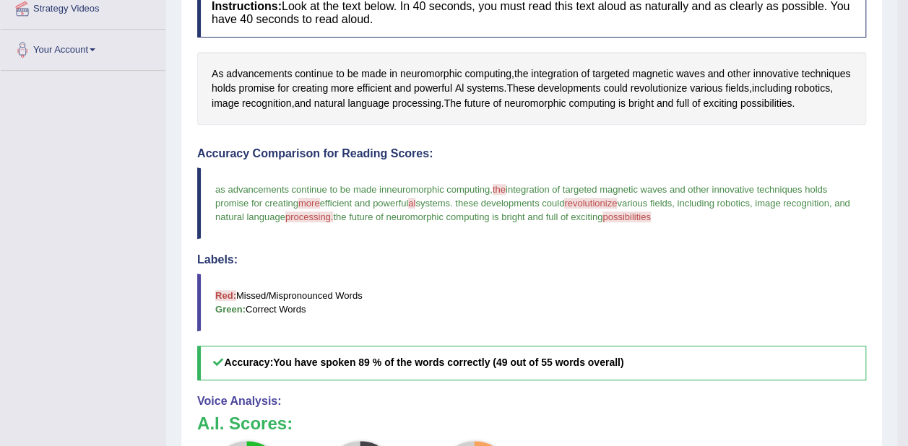
scroll to position [0, 0]
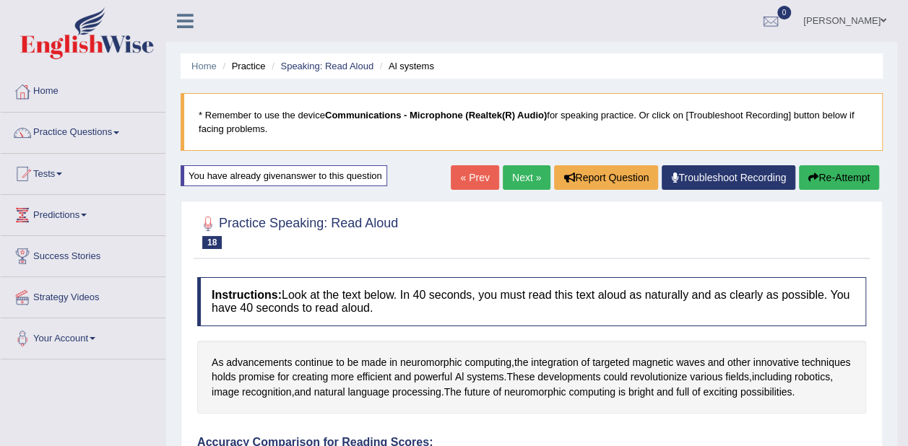
click at [837, 178] on button "Re-Attempt" at bounding box center [839, 177] width 80 height 25
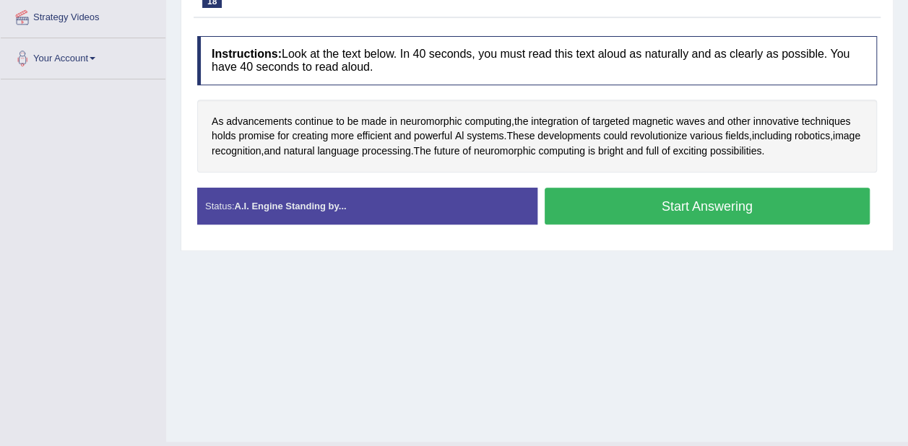
scroll to position [289, 0]
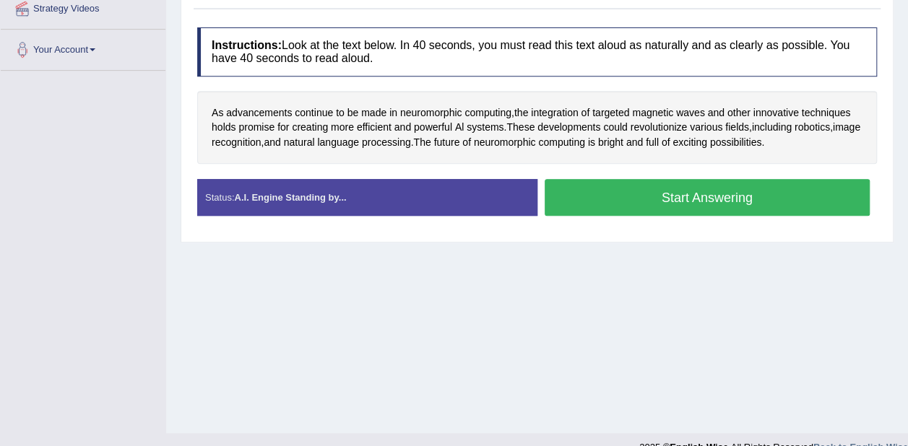
click at [747, 207] on button "Start Answering" at bounding box center [708, 197] width 326 height 37
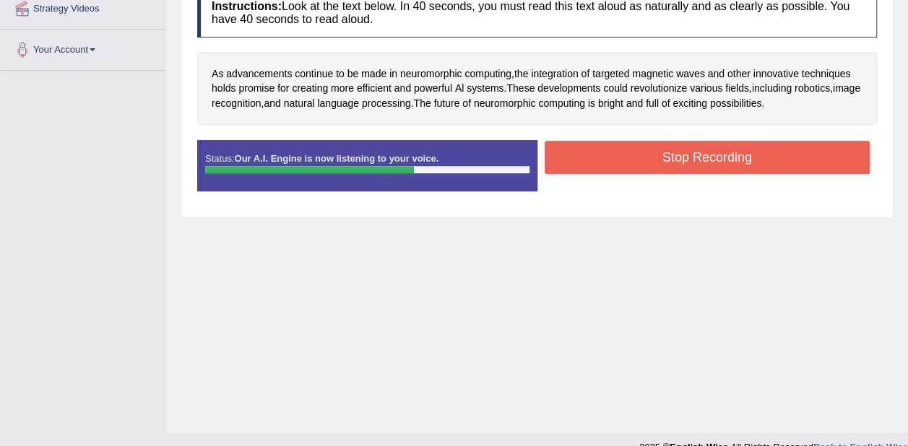
click at [788, 160] on button "Stop Recording" at bounding box center [708, 157] width 326 height 33
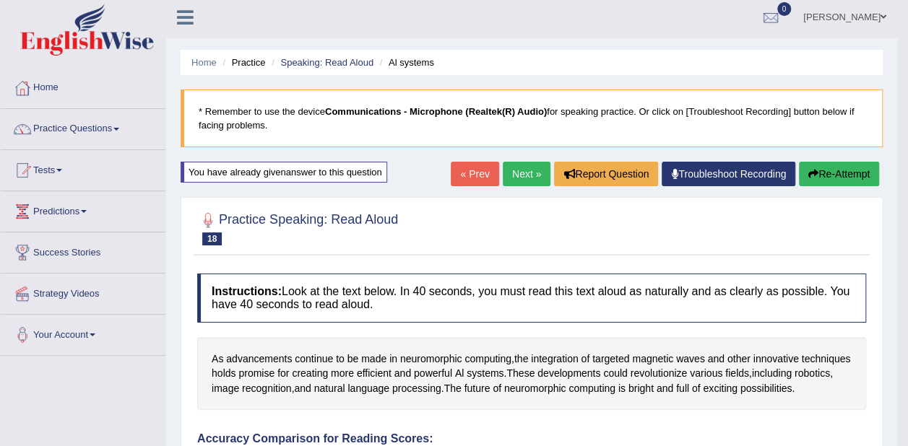
scroll to position [0, 0]
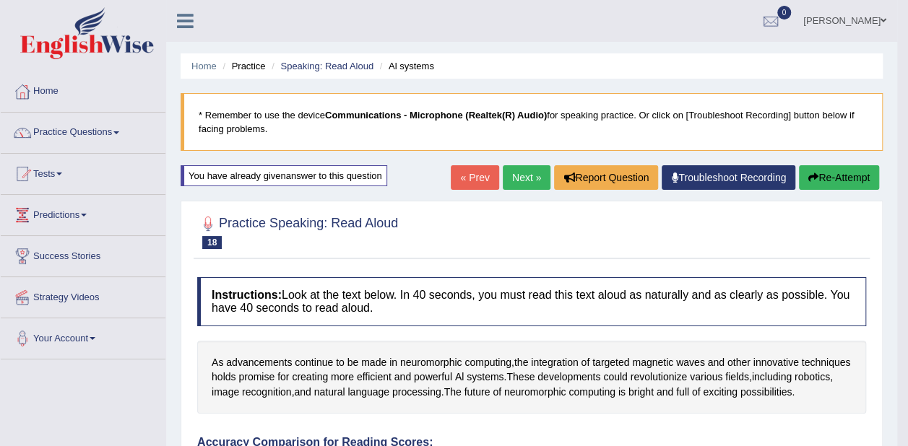
click at [524, 184] on link "Next »" at bounding box center [527, 177] width 48 height 25
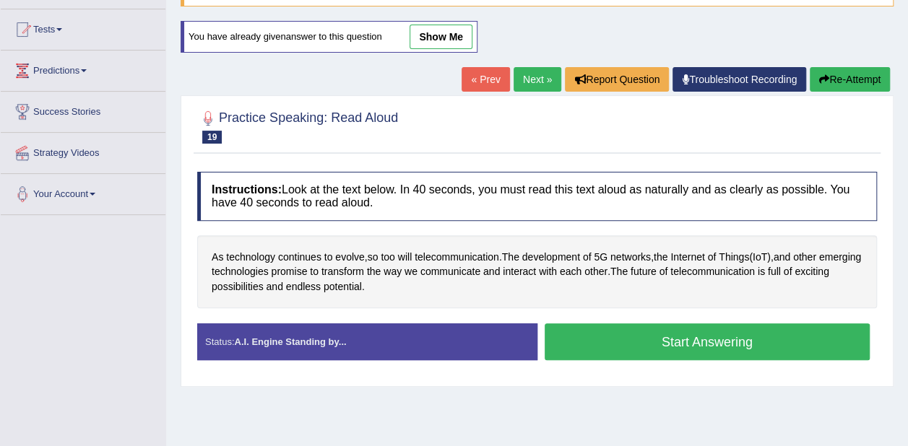
click at [705, 338] on button "Start Answering" at bounding box center [708, 342] width 326 height 37
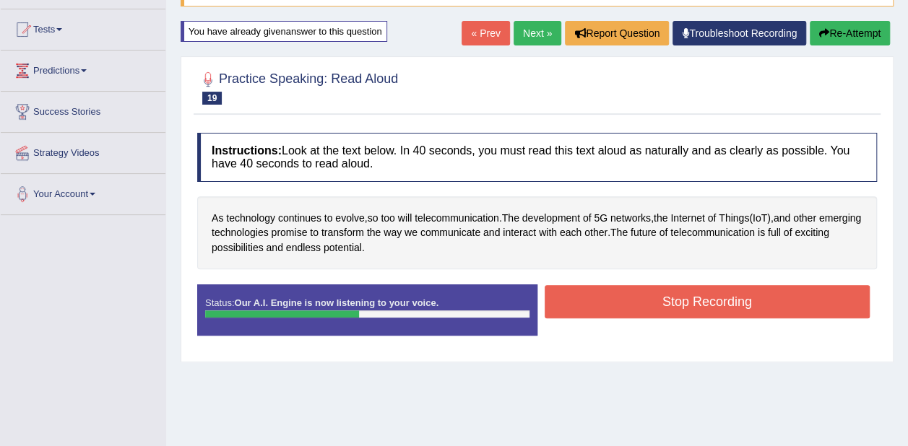
click at [737, 298] on button "Stop Recording" at bounding box center [708, 301] width 326 height 33
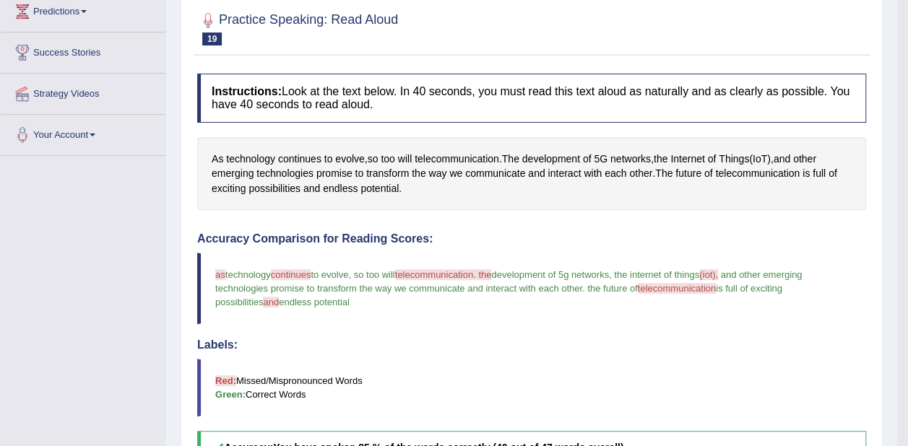
scroll to position [72, 0]
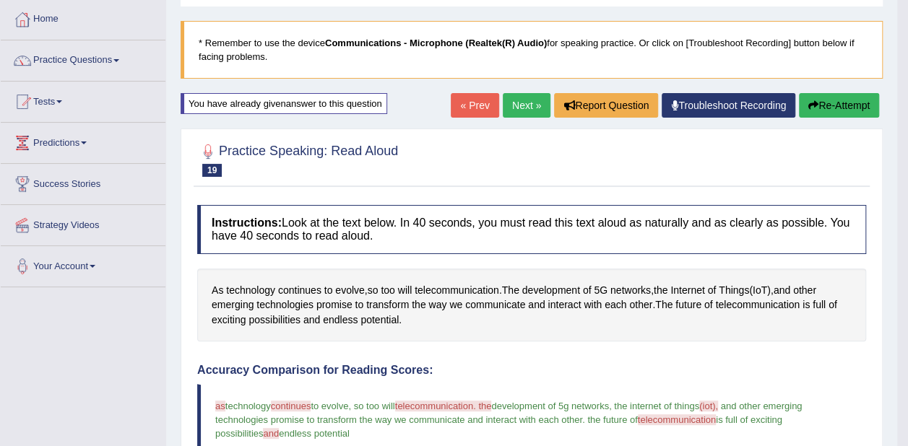
click at [535, 99] on link "Next »" at bounding box center [527, 105] width 48 height 25
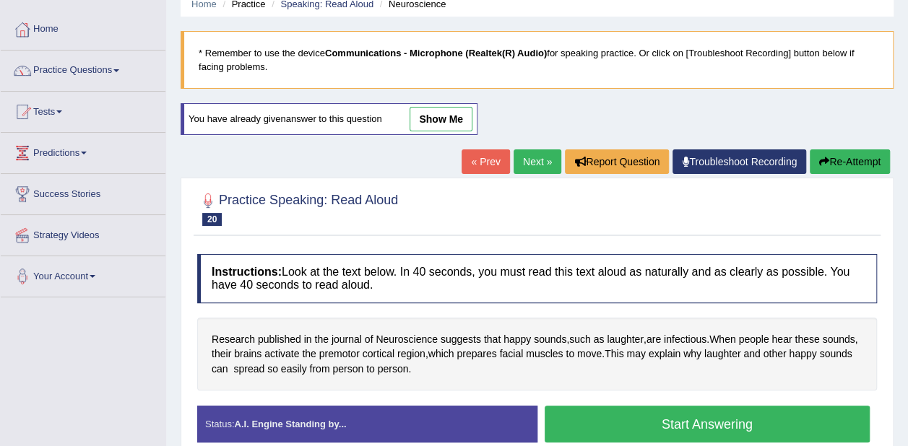
scroll to position [144, 0]
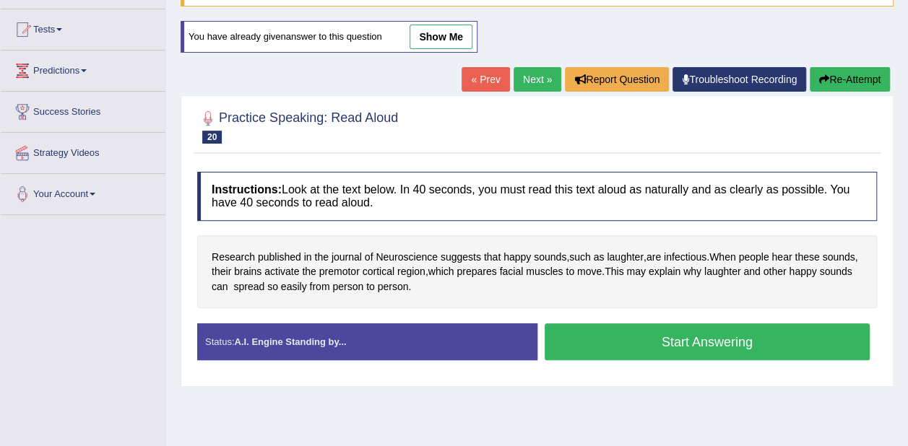
click at [741, 342] on button "Start Answering" at bounding box center [708, 342] width 326 height 37
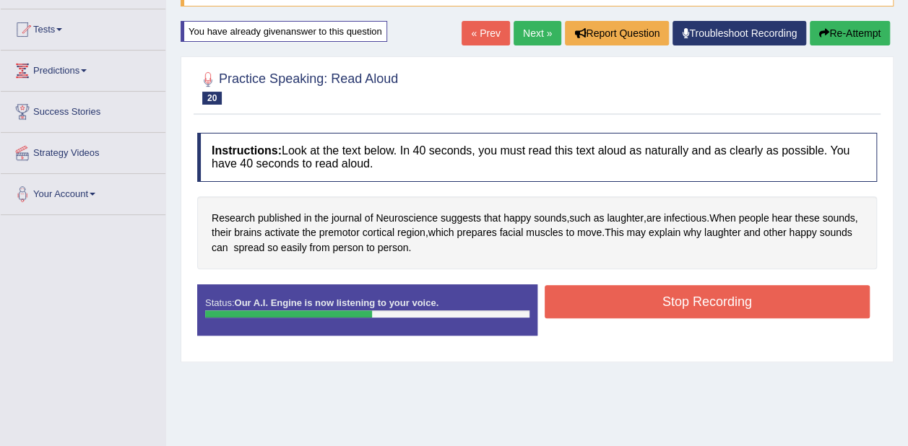
click at [770, 300] on button "Stop Recording" at bounding box center [708, 301] width 326 height 33
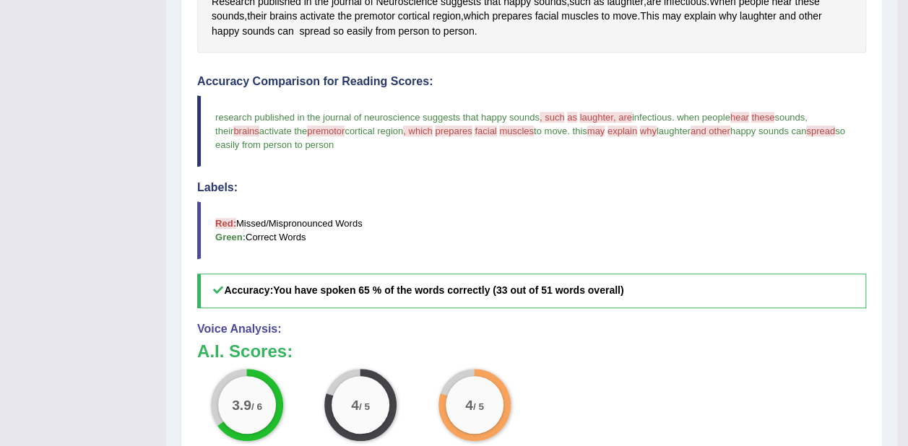
scroll to position [72, 0]
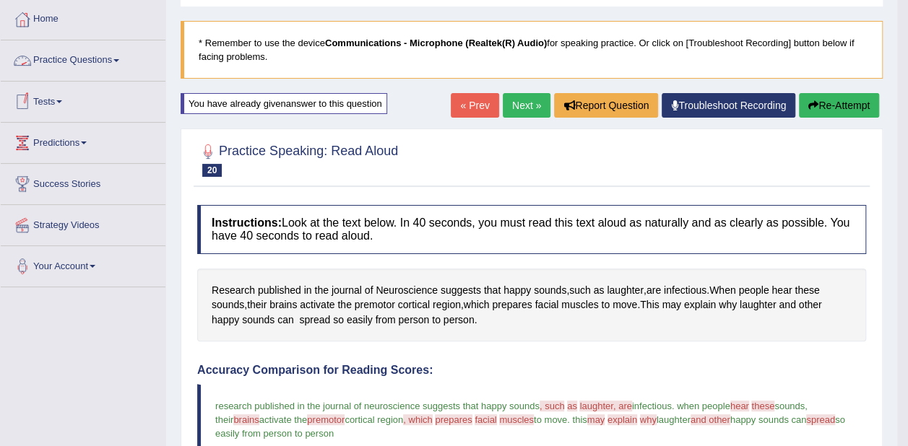
click at [88, 56] on link "Practice Questions" at bounding box center [83, 58] width 165 height 36
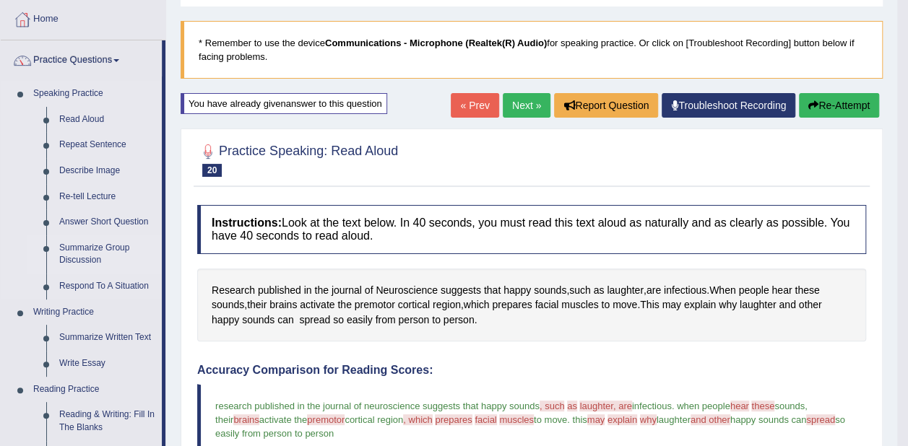
click at [95, 252] on link "Summarize Group Discussion" at bounding box center [107, 254] width 109 height 38
